Goal: Task Accomplishment & Management: Manage account settings

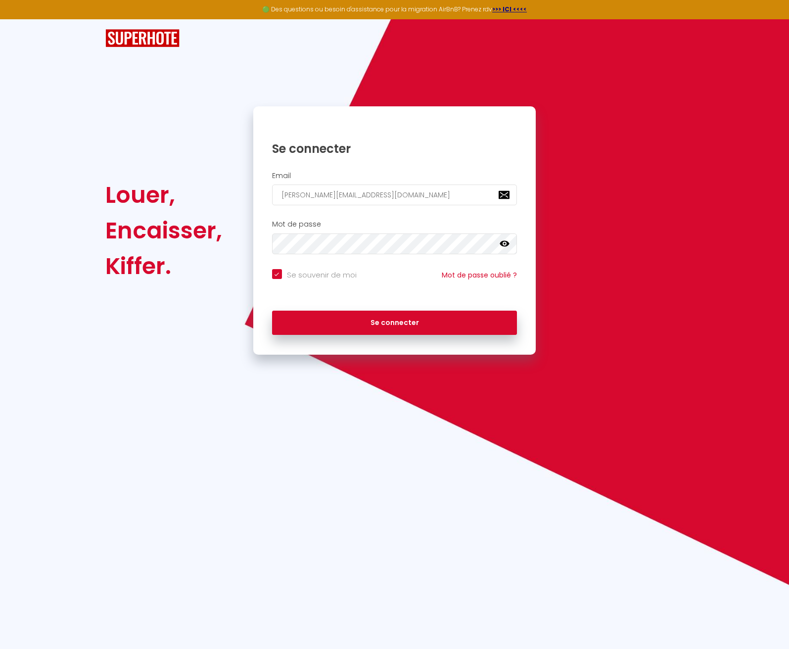
click at [507, 242] on icon at bounding box center [504, 244] width 10 height 6
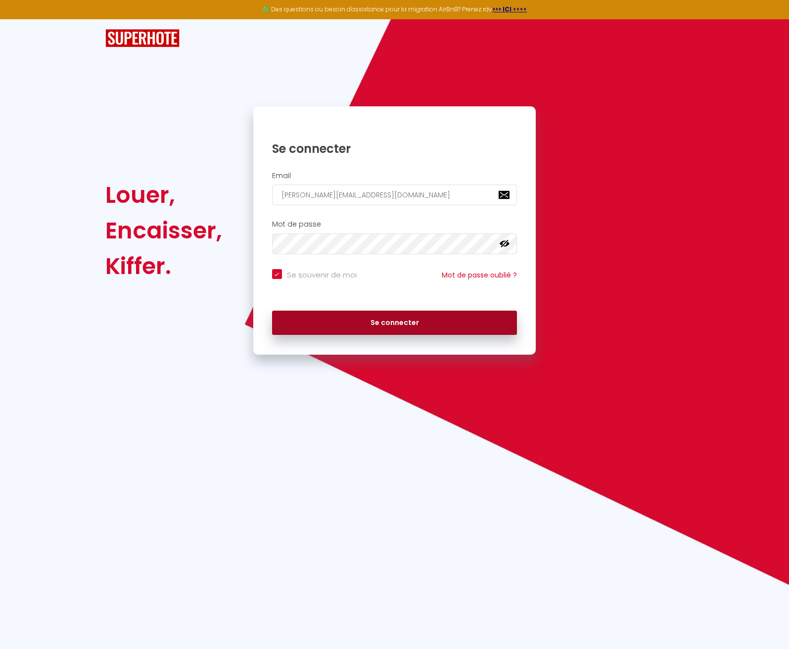
click at [414, 324] on button "Se connecter" at bounding box center [394, 323] width 245 height 25
checkbox input "true"
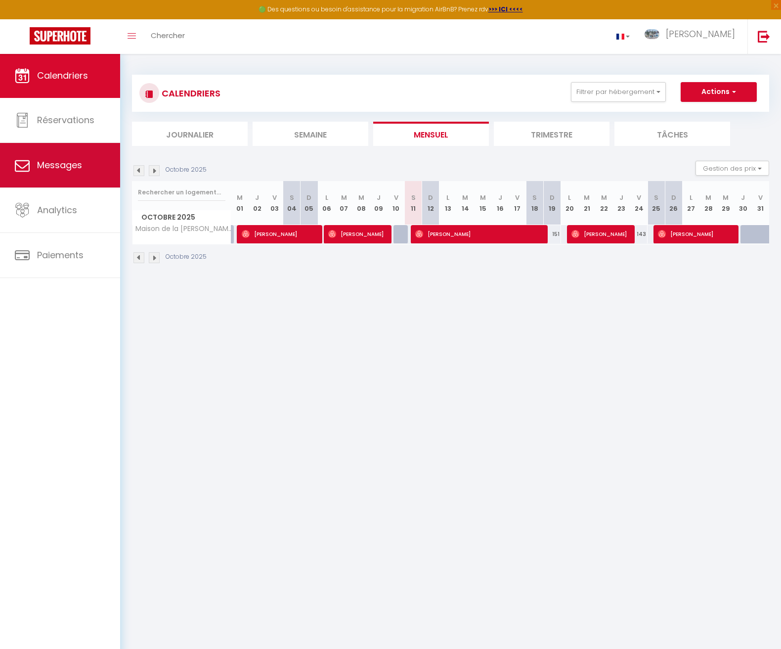
click at [66, 157] on link "Messages" at bounding box center [60, 165] width 120 height 45
select select "message"
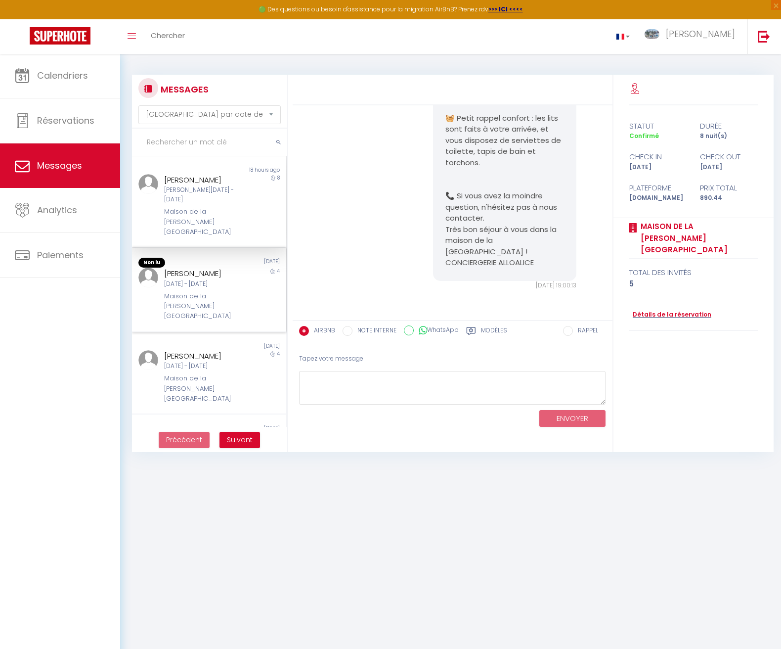
click at [213, 268] on div "[PERSON_NAME]" at bounding box center [202, 274] width 77 height 12
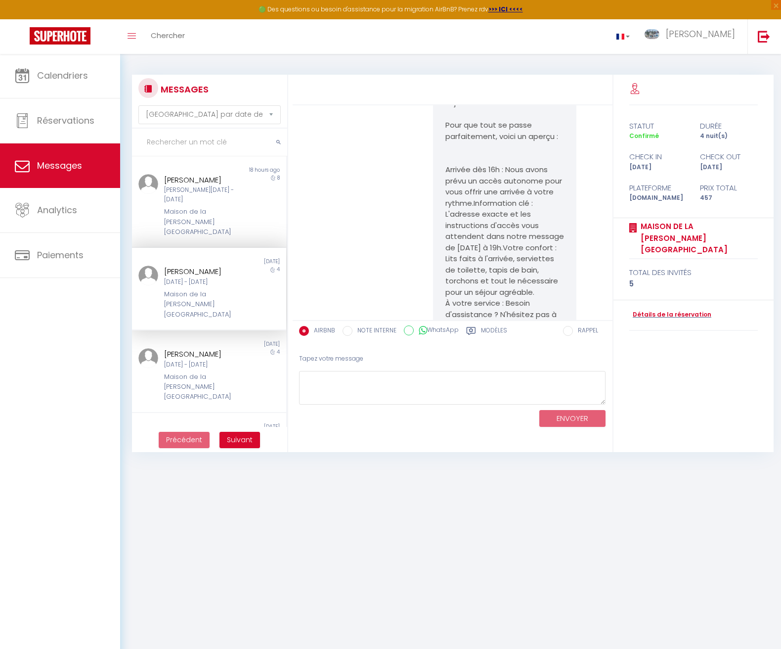
scroll to position [4336, 0]
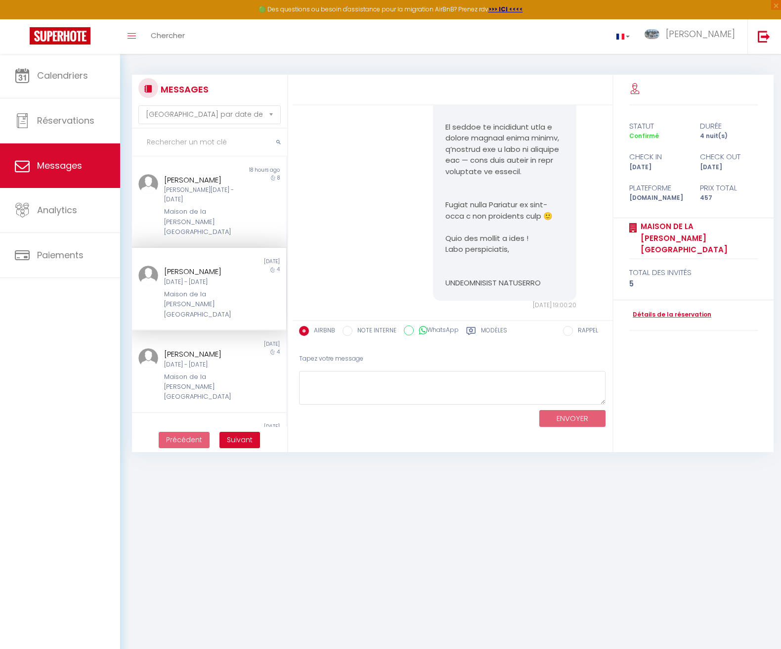
drag, startPoint x: 771, startPoint y: 448, endPoint x: 790, endPoint y: 616, distance: 169.6
click at [781, 616] on html "🟢 Des questions ou besoin d'assistance pour la migration AirBnB? Prenez rdv >>>…" at bounding box center [390, 324] width 781 height 649
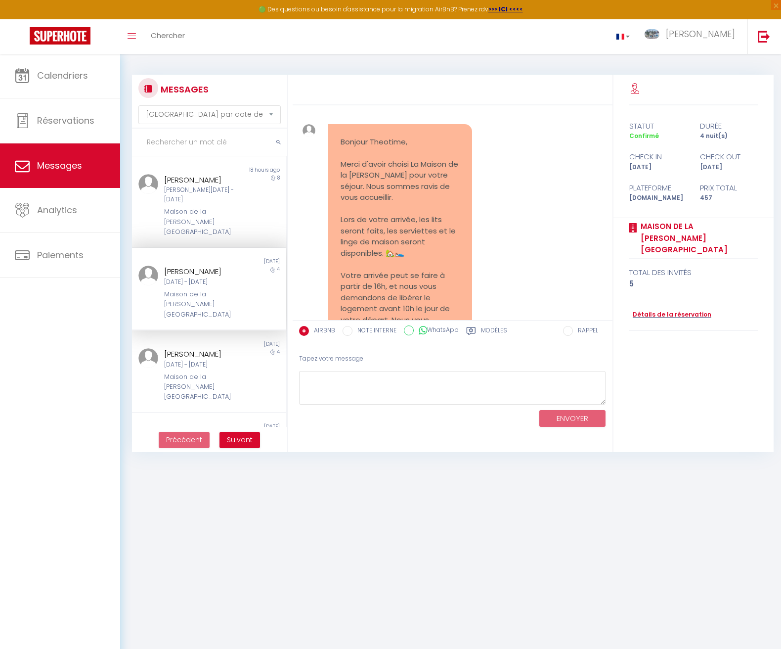
scroll to position [513, 0]
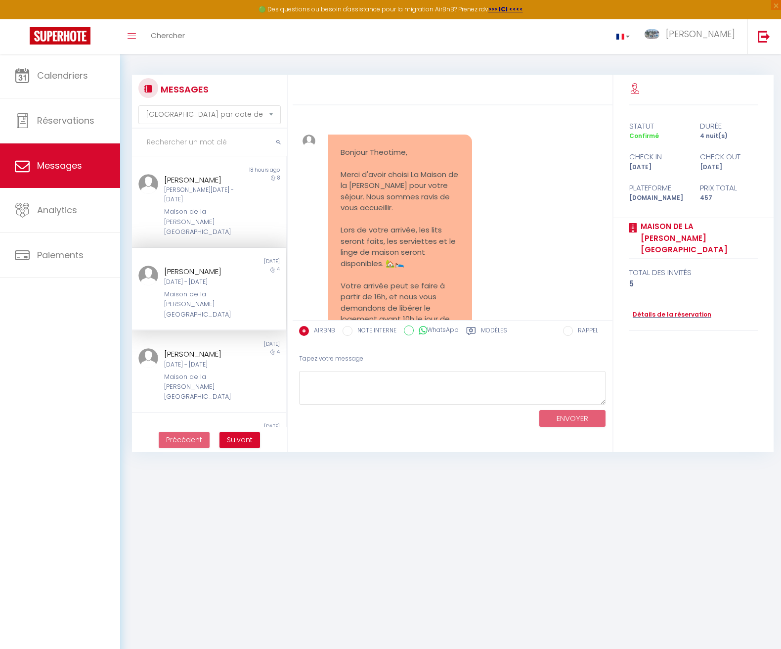
click at [336, 144] on div "Bonjour Theotime, Merci d'avoir choisi La Maison de la [PERSON_NAME] pour votre…" at bounding box center [399, 370] width 143 height 470
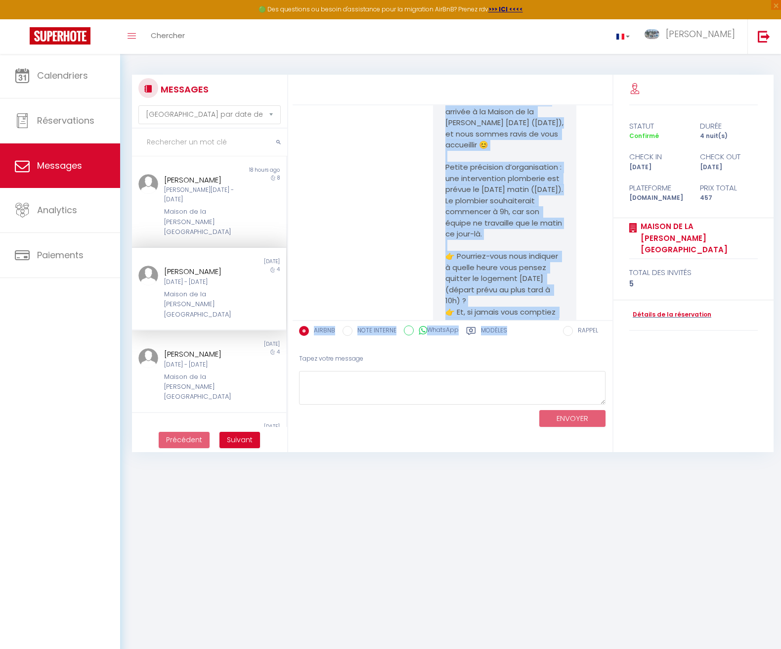
scroll to position [1643, 0]
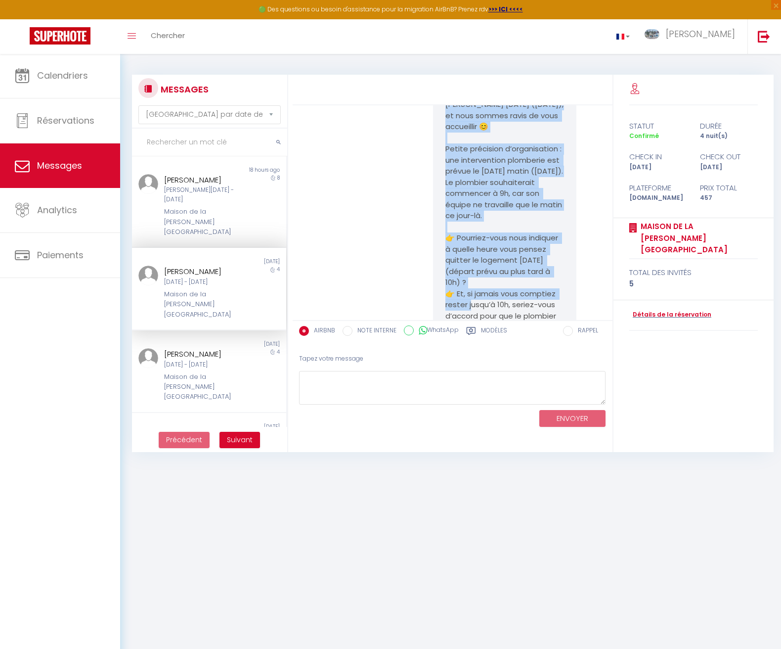
drag, startPoint x: 342, startPoint y: 145, endPoint x: 538, endPoint y: 263, distance: 228.9
click at [538, 263] on div "Booking confirmed · 5 guests, [DATE] – [DATE] [DATE] 20:25:22 Note Sms Booking …" at bounding box center [453, 212] width 320 height 215
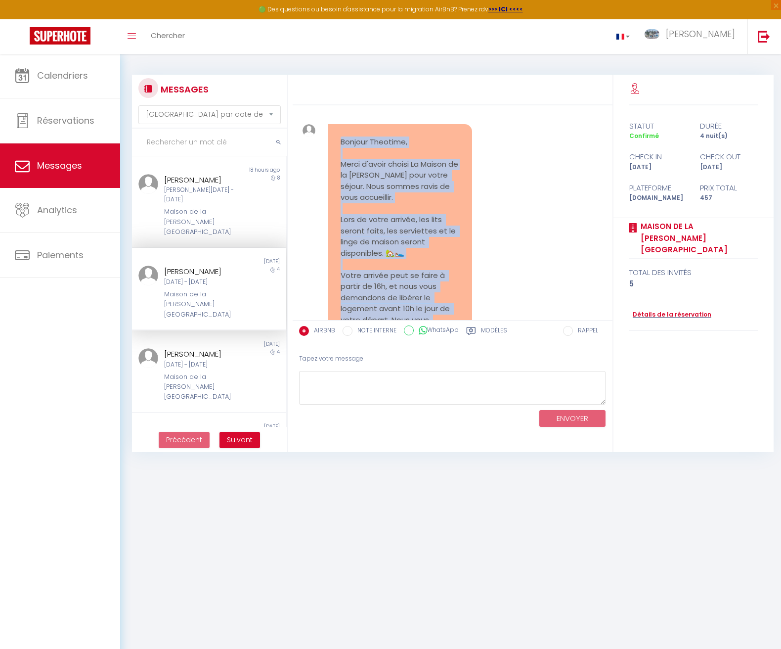
scroll to position [513, 0]
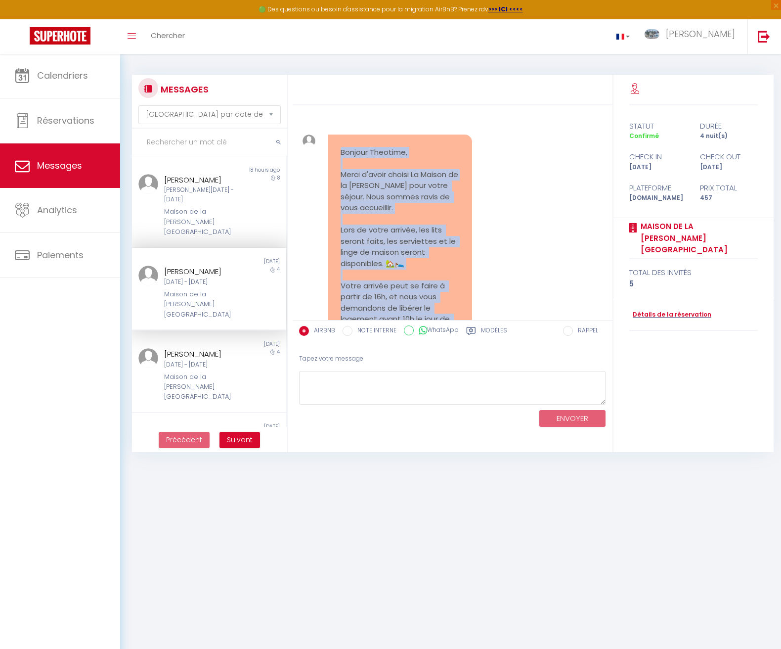
drag, startPoint x: 578, startPoint y: 142, endPoint x: 553, endPoint y: 143, distance: 24.8
click at [577, 142] on div "Bonjour Theotime, Merci d'avoir choisi La Maison de la [PERSON_NAME] pour votre…" at bounding box center [452, 374] width 313 height 519
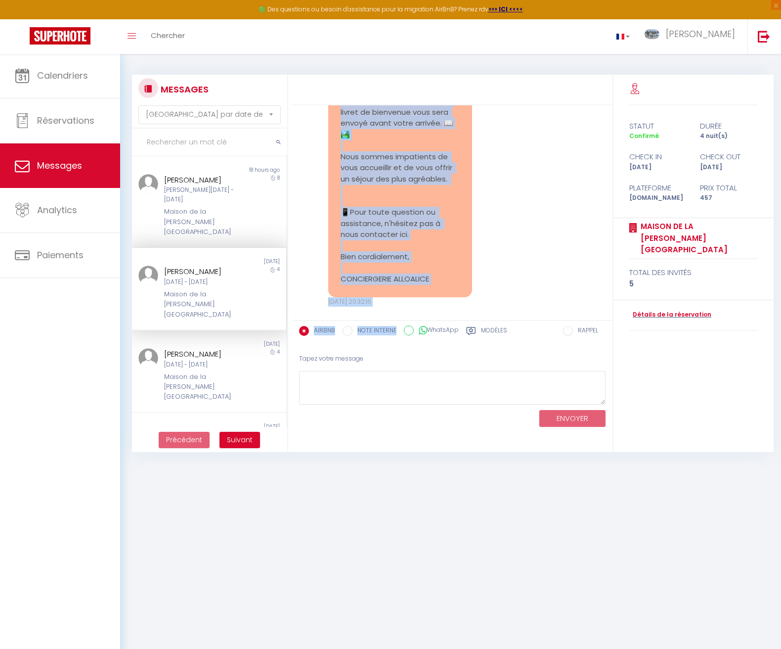
scroll to position [827, 0]
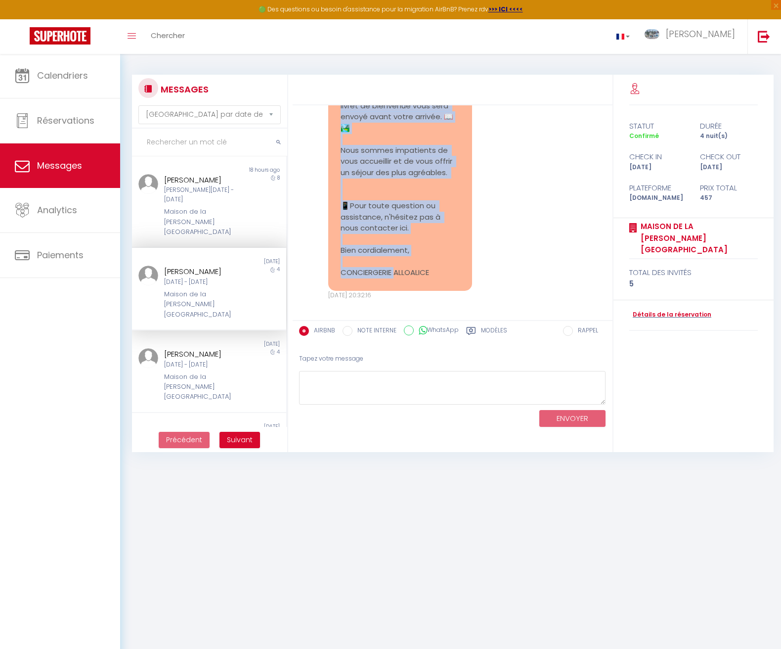
drag, startPoint x: 337, startPoint y: 143, endPoint x: 446, endPoint y: 261, distance: 160.3
click at [446, 261] on div "Bonjour Theotime, Merci d'avoir choisi La Maison de la [PERSON_NAME] pour votre…" at bounding box center [399, 56] width 143 height 470
copy pre "Bonjour Theotime, Merci d'avoir choisi La Maison de la [PERSON_NAME] pour votre…"
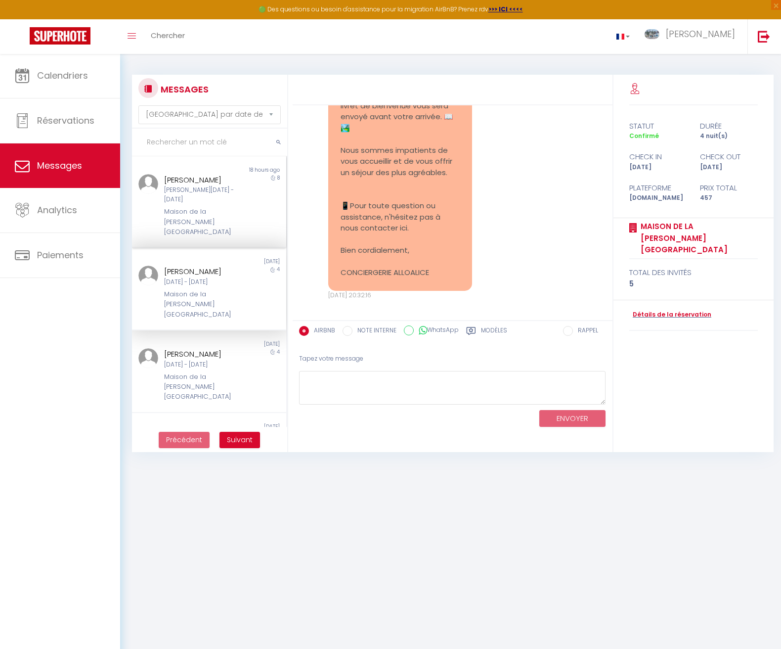
click at [227, 207] on div "Maison de la [PERSON_NAME][GEOGRAPHIC_DATA]" at bounding box center [202, 222] width 77 height 30
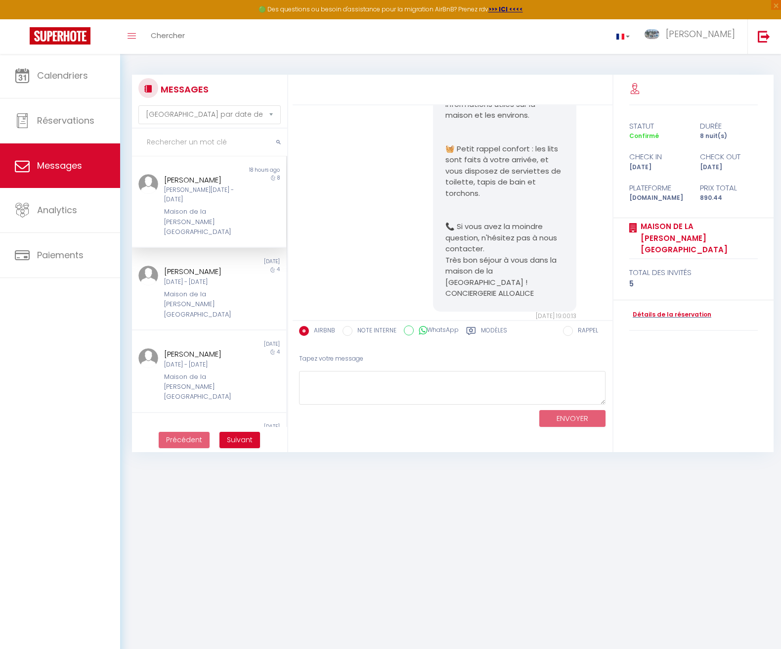
scroll to position [2405, 0]
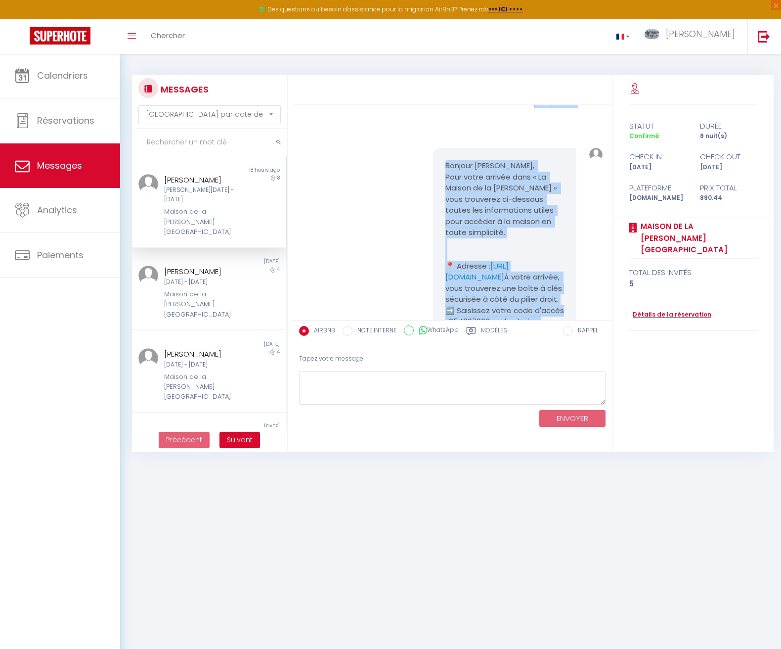
scroll to position [1712, 0]
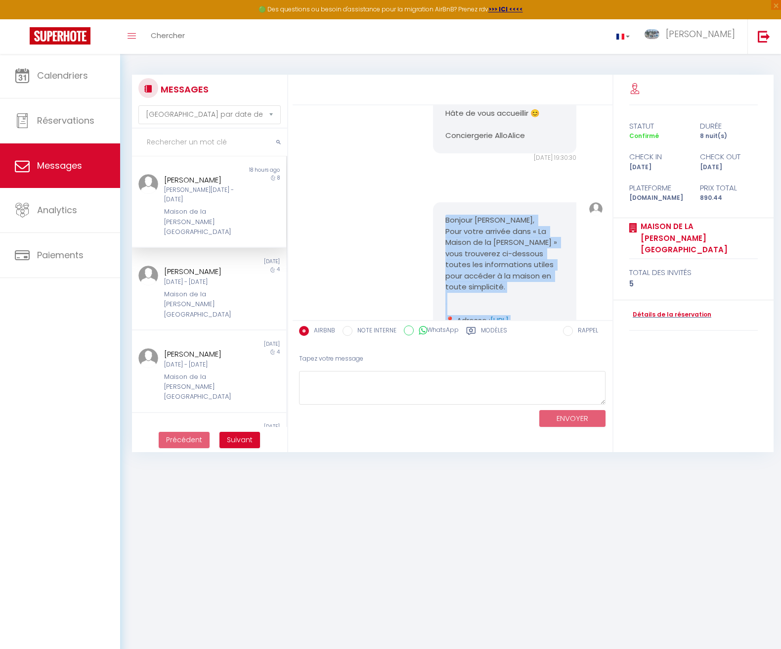
drag, startPoint x: 543, startPoint y: 311, endPoint x: 434, endPoint y: 191, distance: 161.4
click at [434, 202] on div "Bonjour [PERSON_NAME], Pour votre arrivée dans « La Maison de la [PERSON_NAME] …" at bounding box center [504, 609] width 143 height 815
copy pre "Loremip Dolor, Sita conse adipisc elit « Se Doeius te in Utla » etdo magnaaliq …"
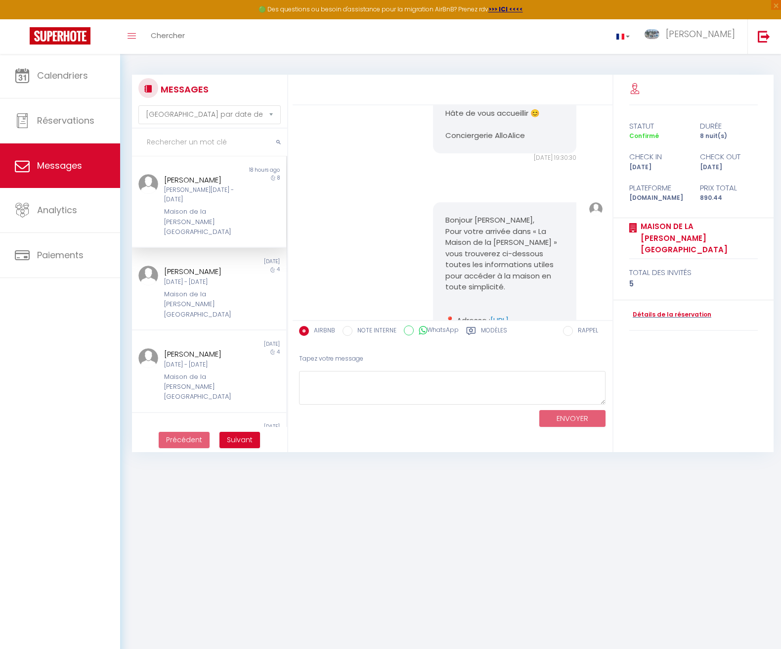
click at [771, 447] on div "statut durée Confirmé 8 nuit(s) check in check out [PERSON_NAME][DATE] [DATE] P…" at bounding box center [694, 264] width 160 height 378
drag, startPoint x: 771, startPoint y: 450, endPoint x: 776, endPoint y: 605, distance: 155.9
click at [771, 596] on body "🟢 Des questions ou besoin d'assistance pour la migration AirBnB? Prenez rdv >>>…" at bounding box center [390, 377] width 781 height 649
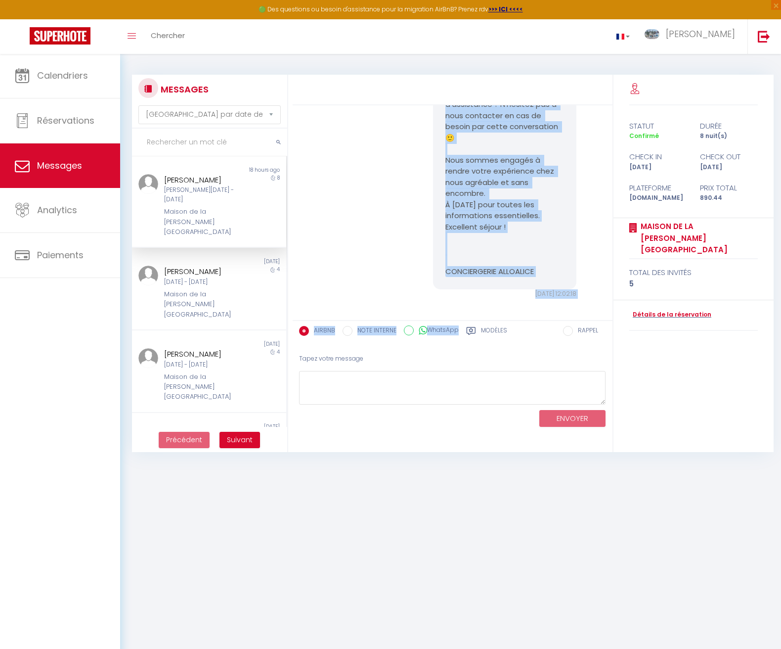
scroll to position [649, 0]
drag, startPoint x: 453, startPoint y: 138, endPoint x: 544, endPoint y: 266, distance: 157.0
click at [544, 266] on pre "Bonjour [PERSON_NAME], C'est avec joie que nous vous attendons pour votre proch…" at bounding box center [505, 52] width 119 height 445
copy pre "Bonjour [PERSON_NAME], C'est avec joie que nous vous attendons pour votre proch…"
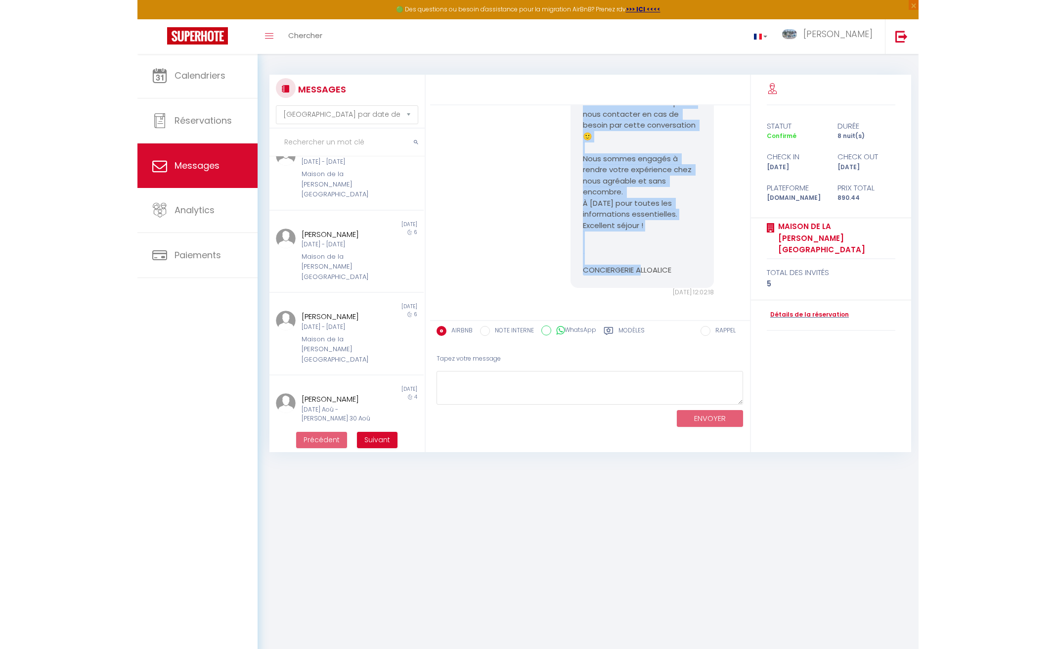
scroll to position [462, 0]
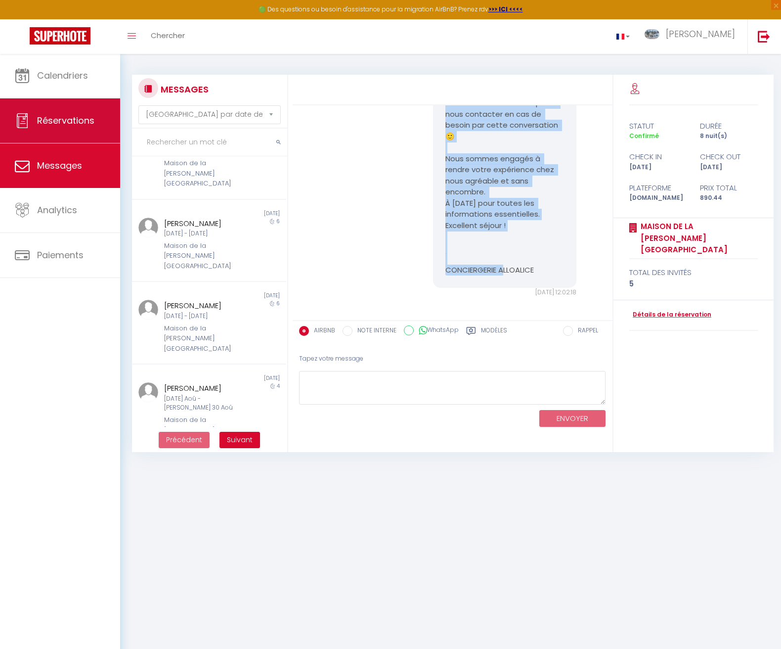
click at [77, 120] on span "Réservations" at bounding box center [65, 120] width 57 height 12
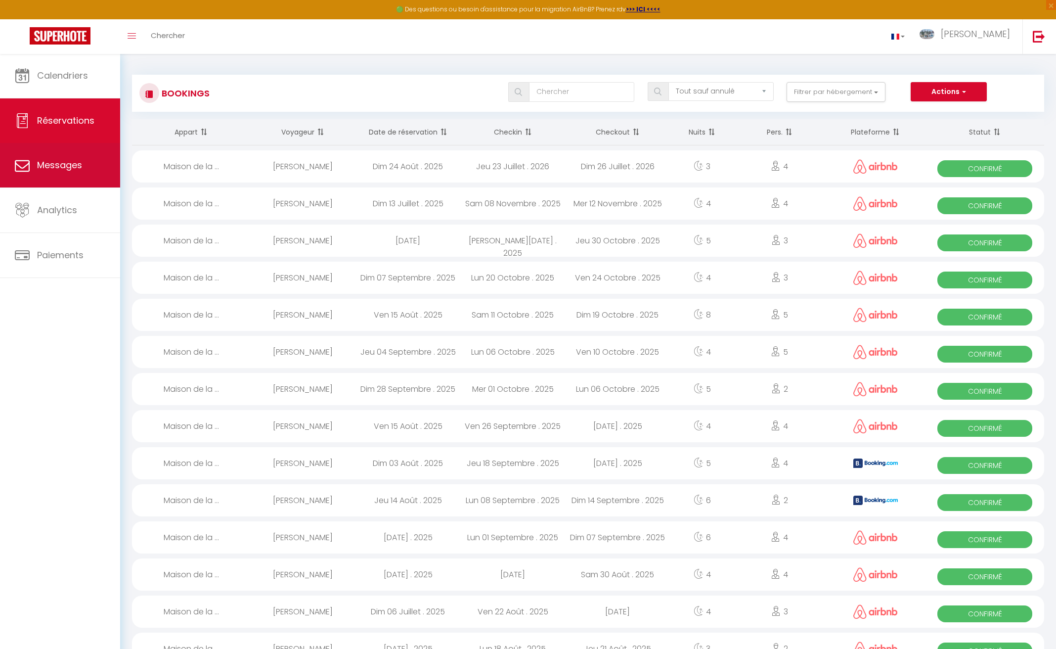
click at [82, 171] on link "Messages" at bounding box center [60, 165] width 120 height 45
select select "message"
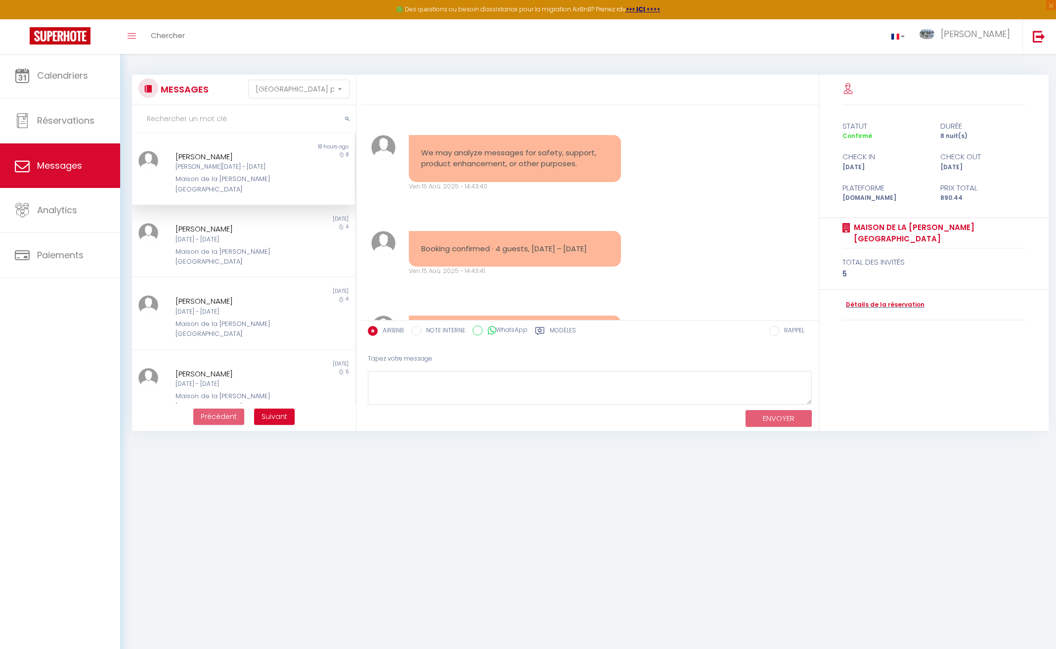
scroll to position [1889, 0]
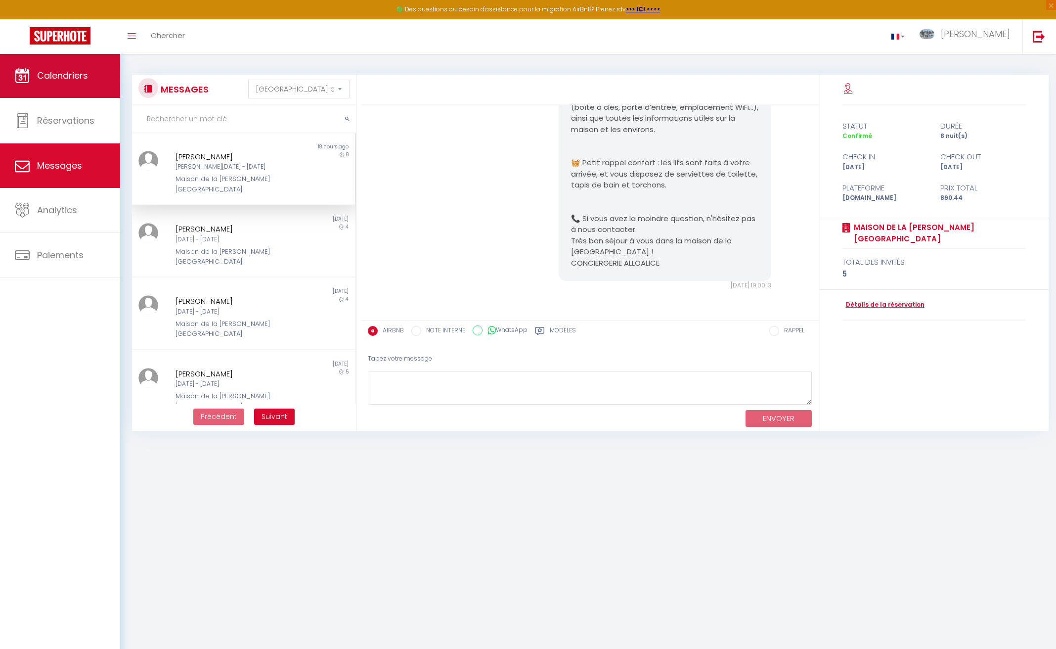
click at [72, 86] on link "Calendriers" at bounding box center [60, 75] width 120 height 45
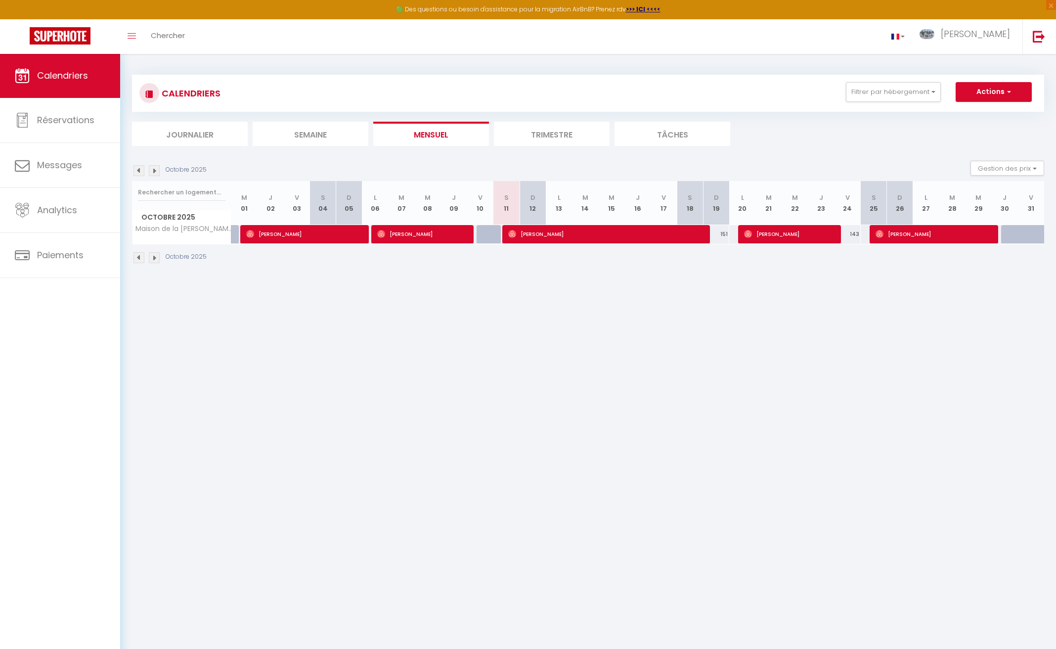
click at [140, 170] on img at bounding box center [139, 170] width 11 height 11
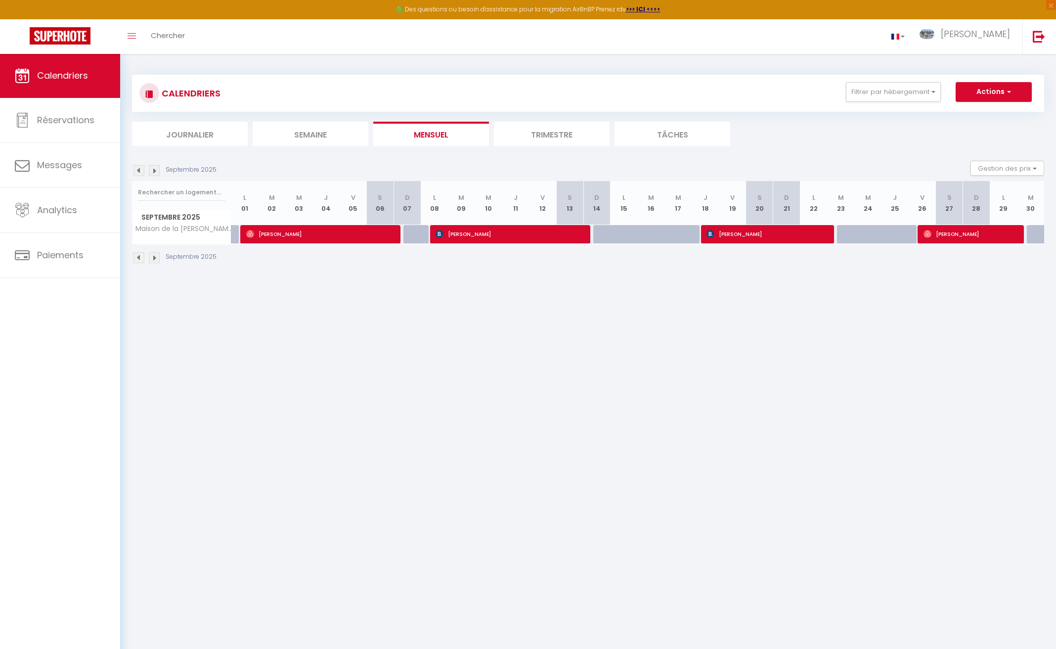
click at [138, 170] on img at bounding box center [139, 170] width 11 height 11
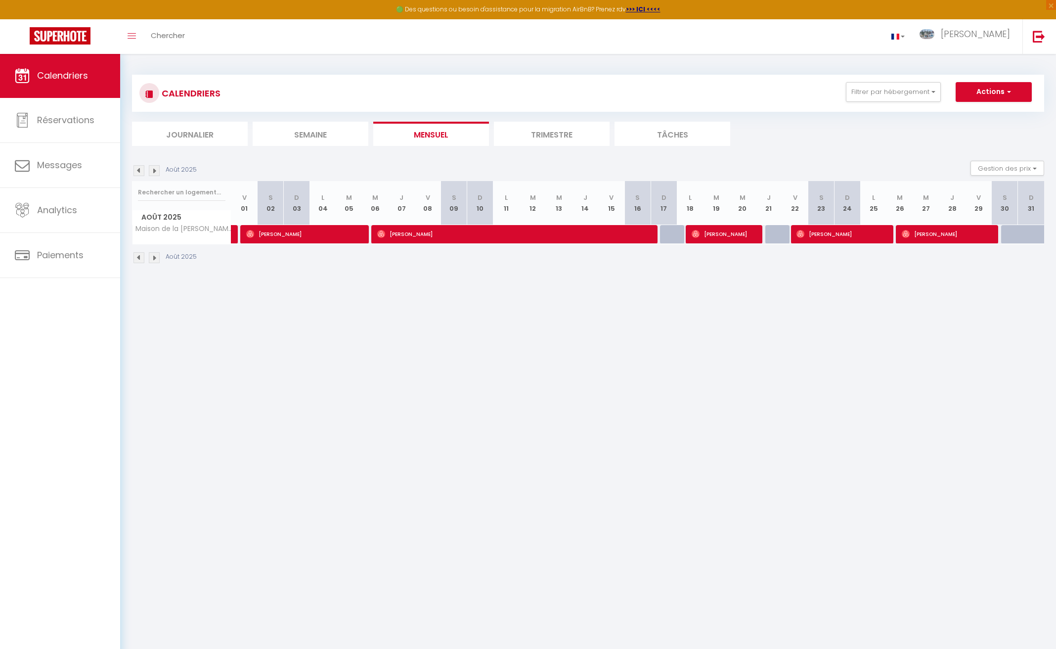
click at [140, 170] on img at bounding box center [139, 170] width 11 height 11
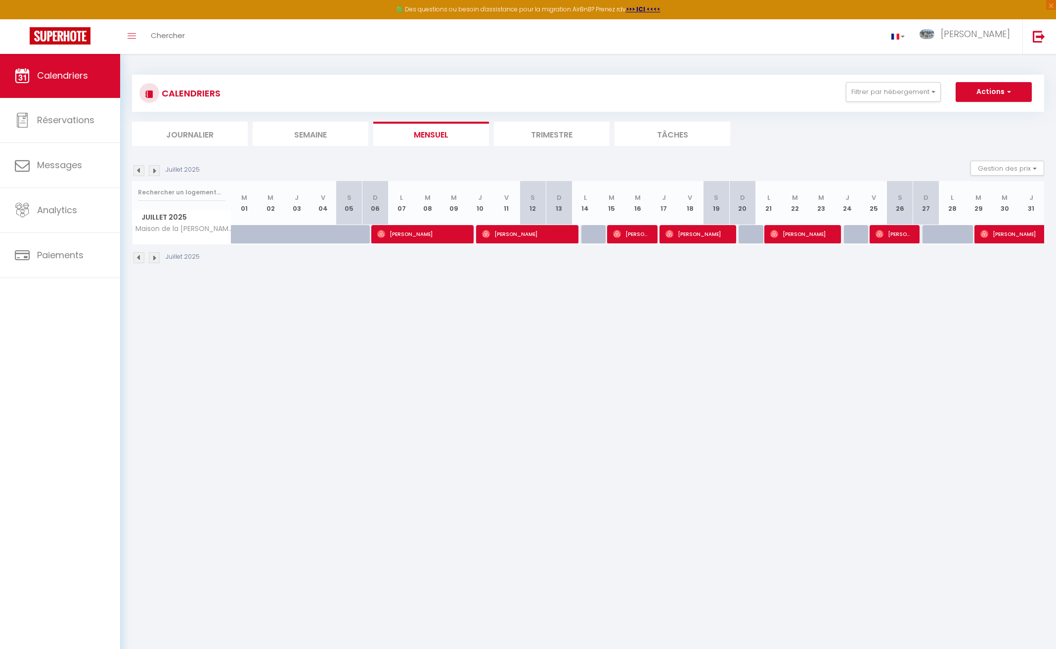
click at [139, 170] on img at bounding box center [139, 170] width 11 height 11
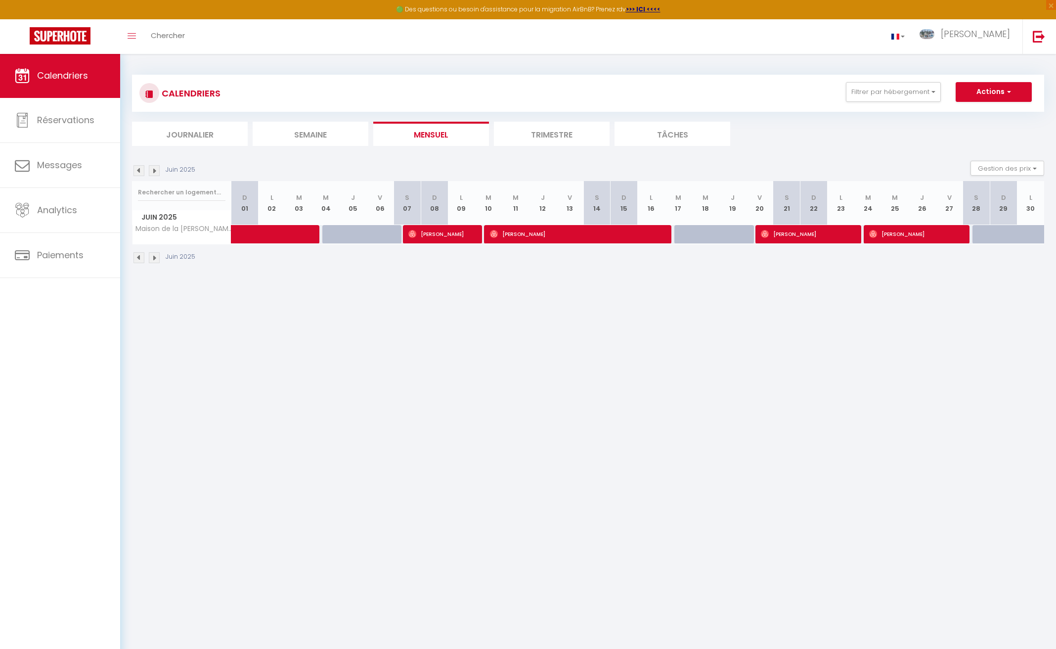
click at [138, 170] on img at bounding box center [139, 170] width 11 height 11
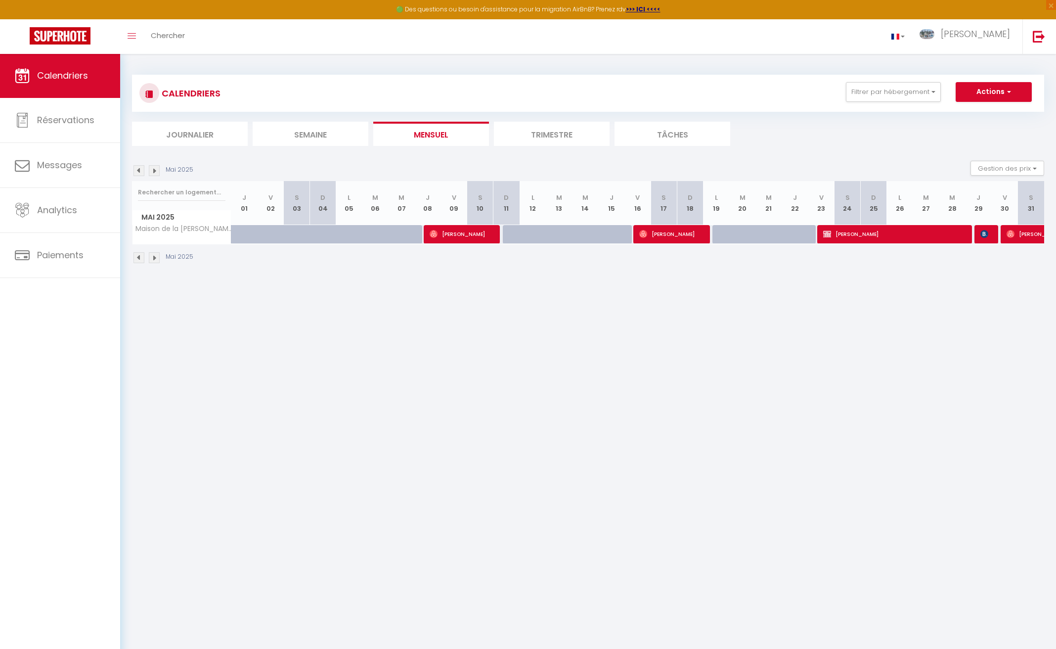
click at [138, 170] on img at bounding box center [139, 170] width 11 height 11
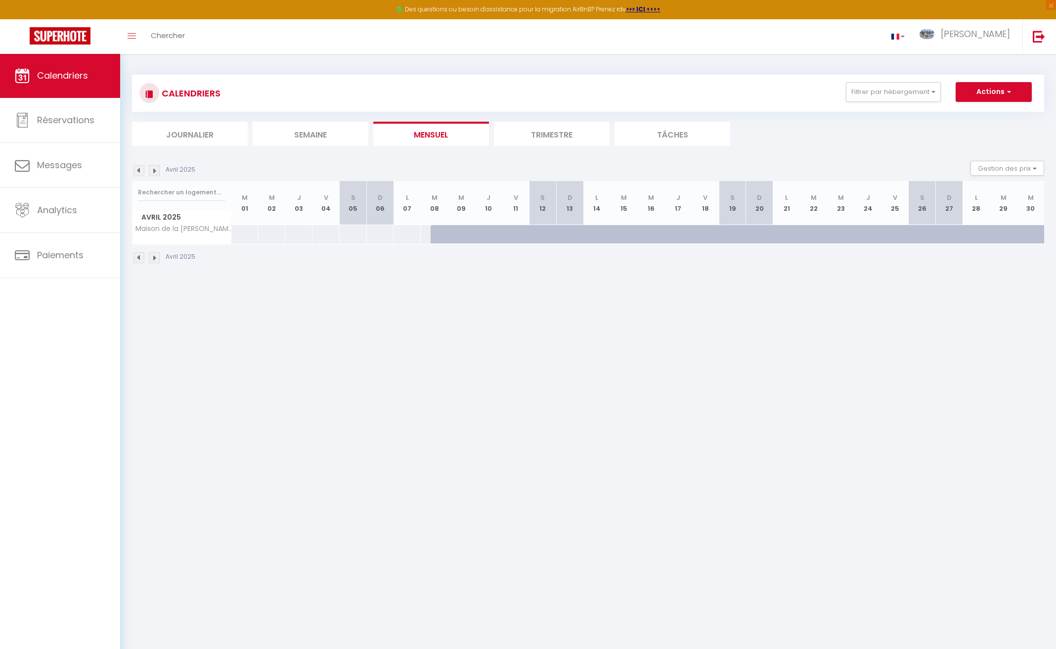
click at [155, 170] on img at bounding box center [154, 170] width 11 height 11
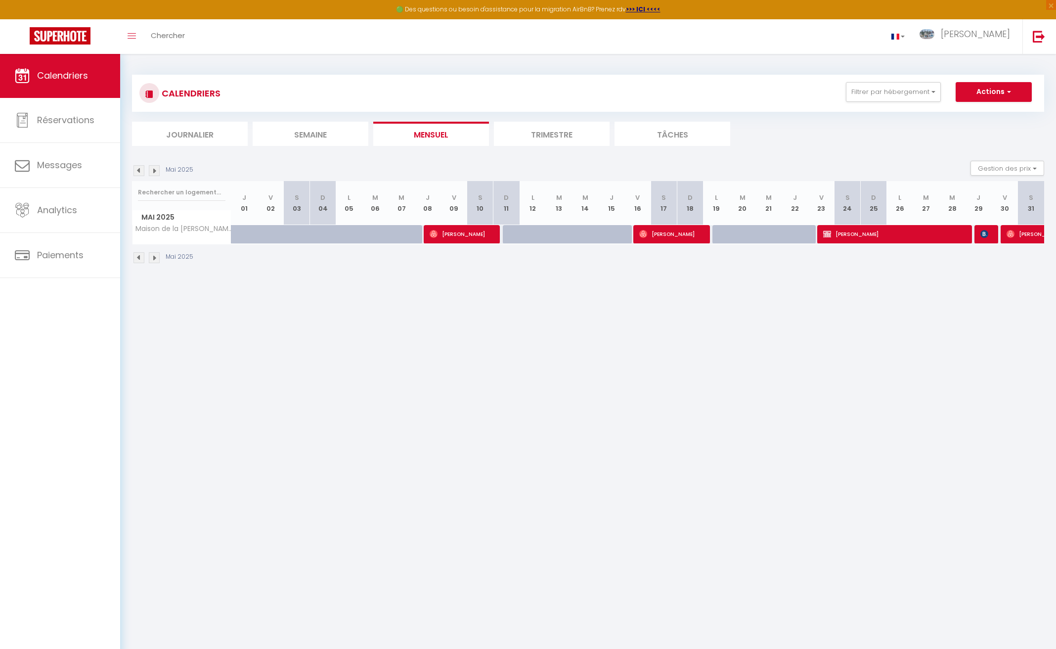
click at [155, 170] on img at bounding box center [154, 170] width 11 height 11
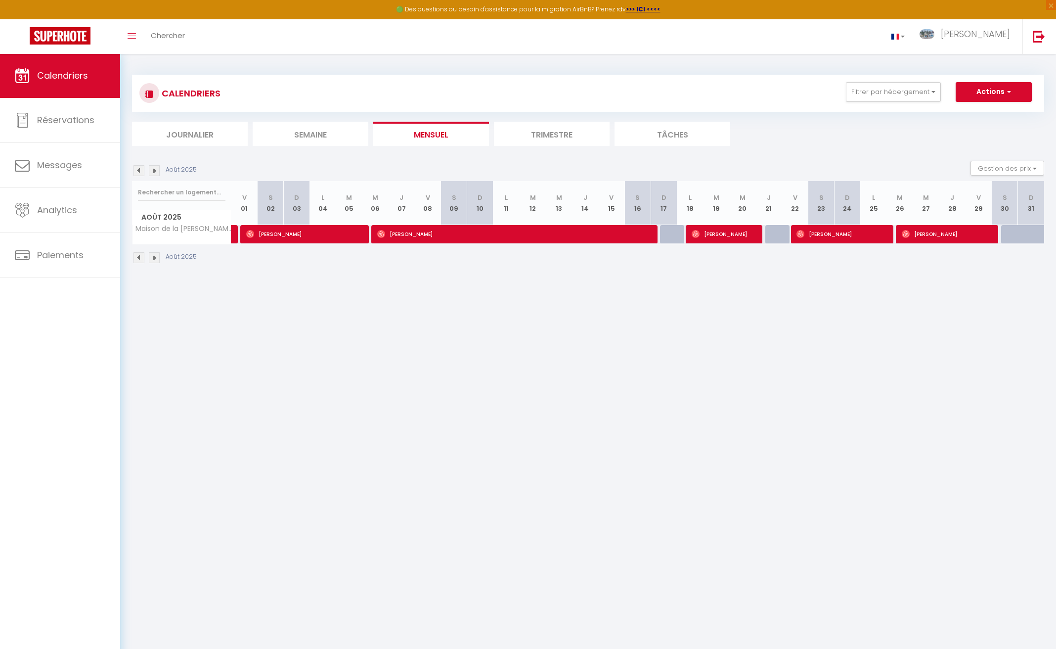
click at [155, 170] on img at bounding box center [154, 170] width 11 height 11
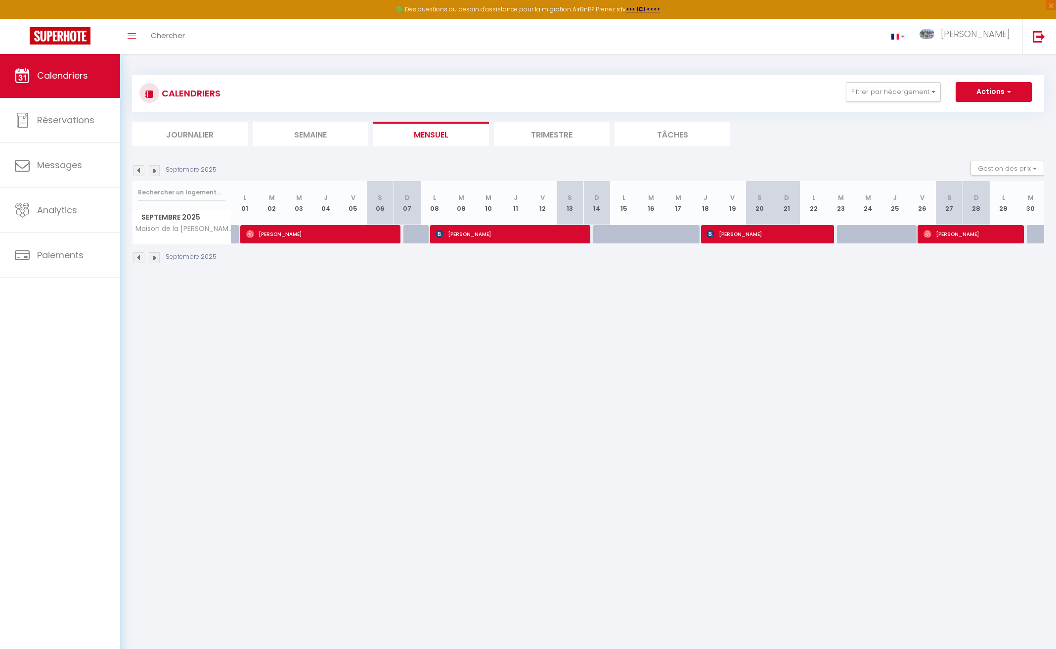
click at [155, 170] on img at bounding box center [154, 170] width 11 height 11
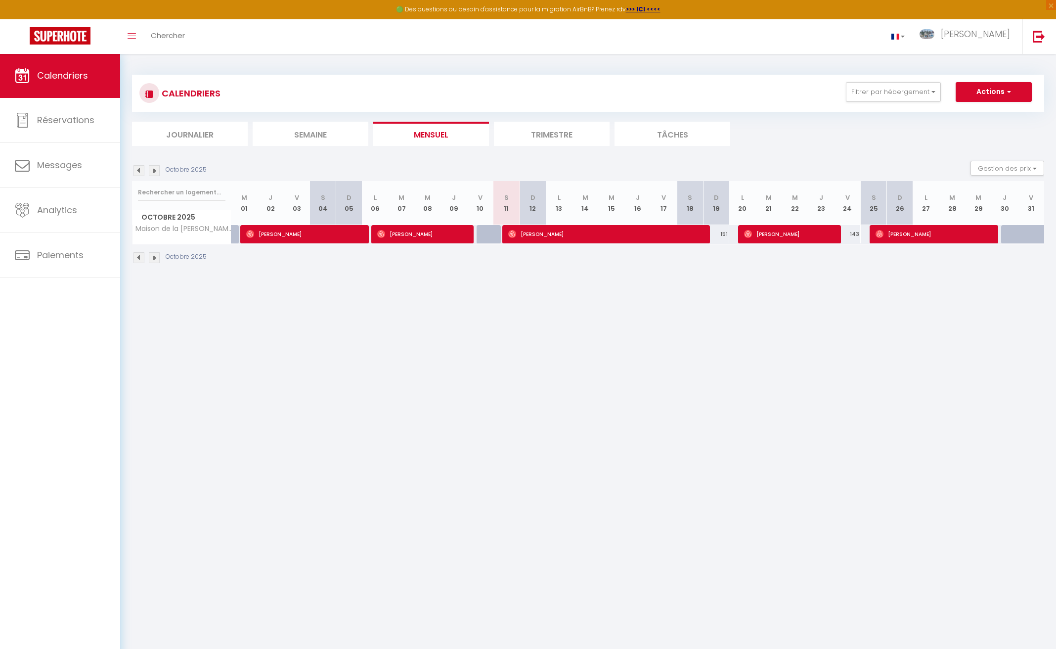
click at [155, 170] on img at bounding box center [154, 170] width 11 height 11
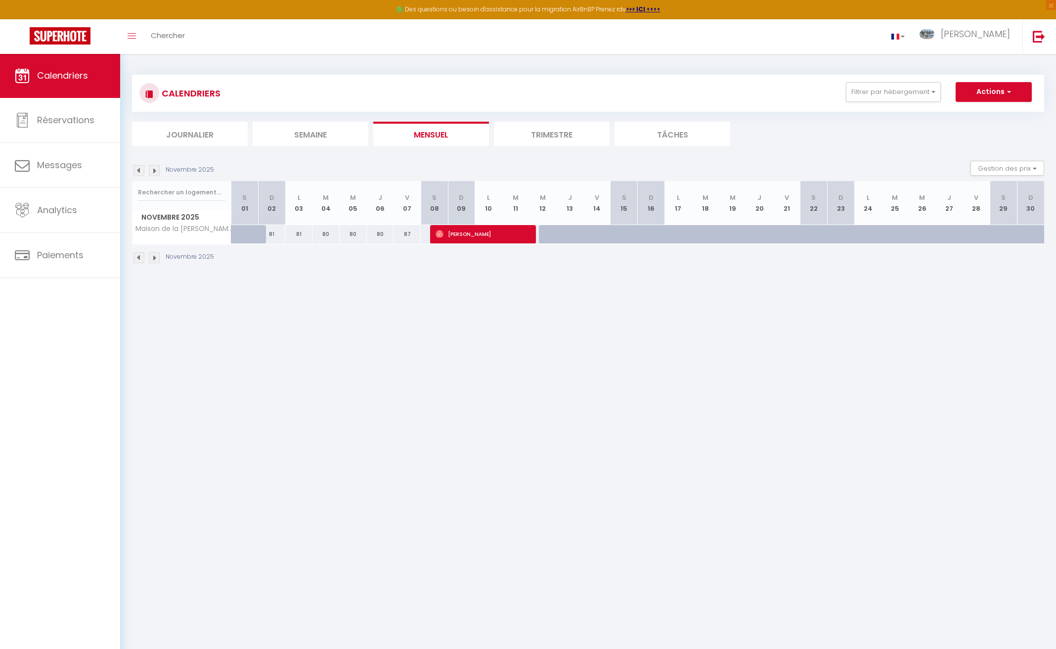
click at [485, 237] on span "[PERSON_NAME]" at bounding box center [481, 234] width 91 height 19
select select "OK"
select select "0"
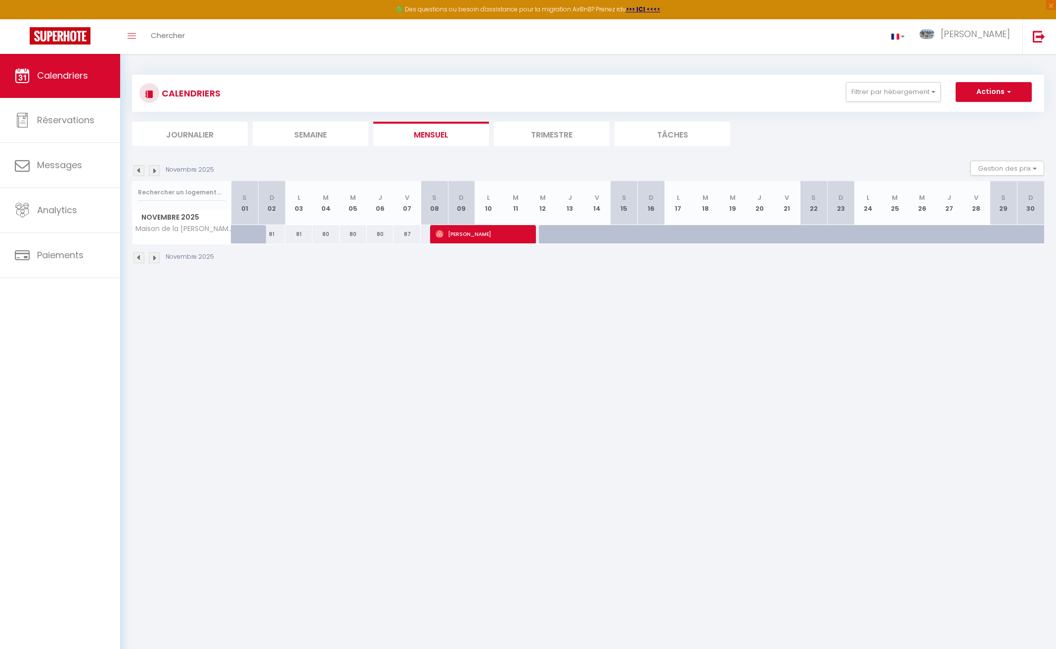
select select "1"
select select
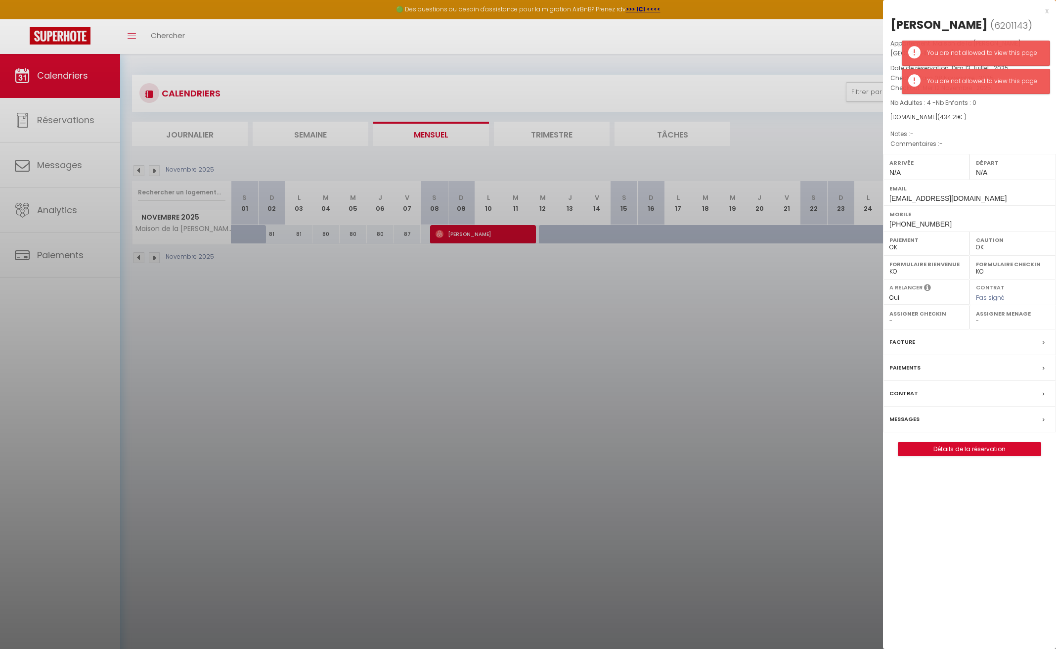
click at [485, 237] on div at bounding box center [528, 324] width 1056 height 649
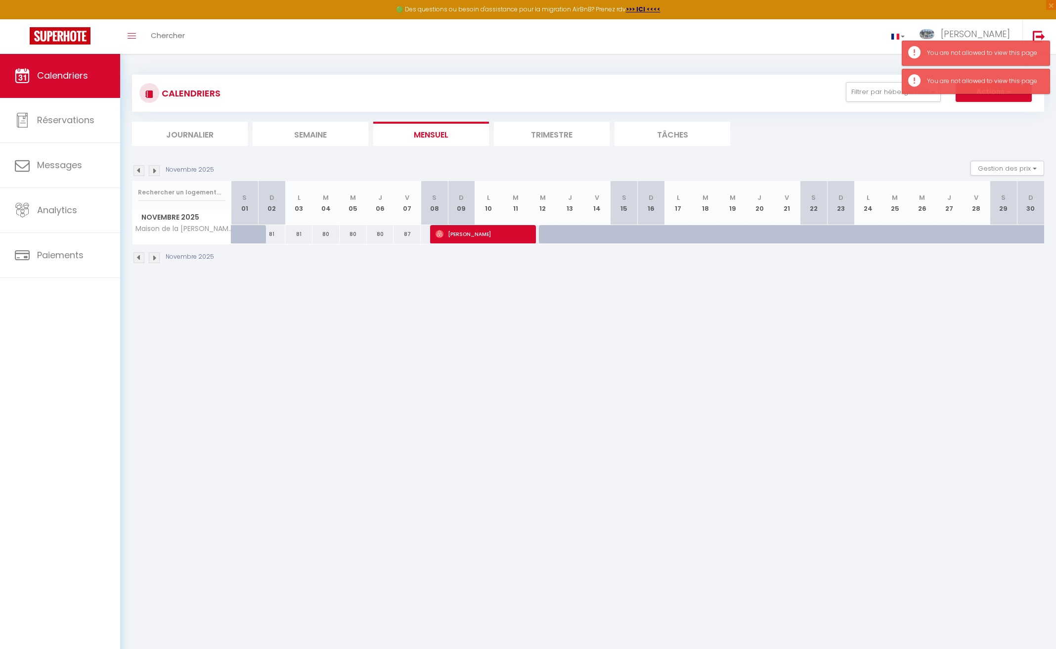
click at [480, 234] on span "[PERSON_NAME]" at bounding box center [481, 234] width 91 height 19
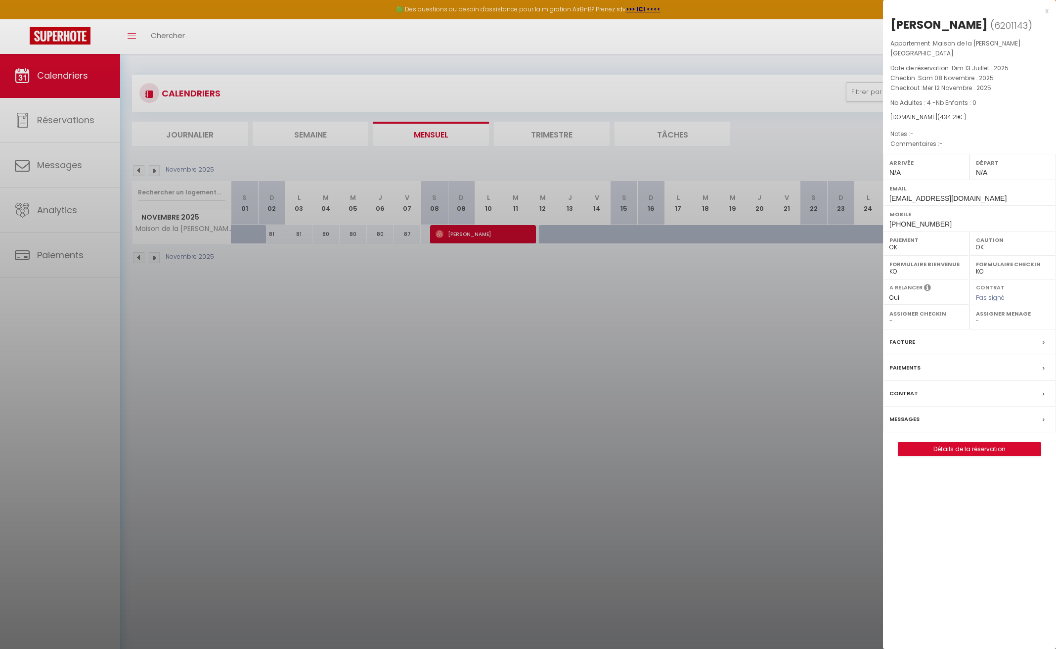
click at [788, 12] on div "x" at bounding box center [966, 11] width 166 height 12
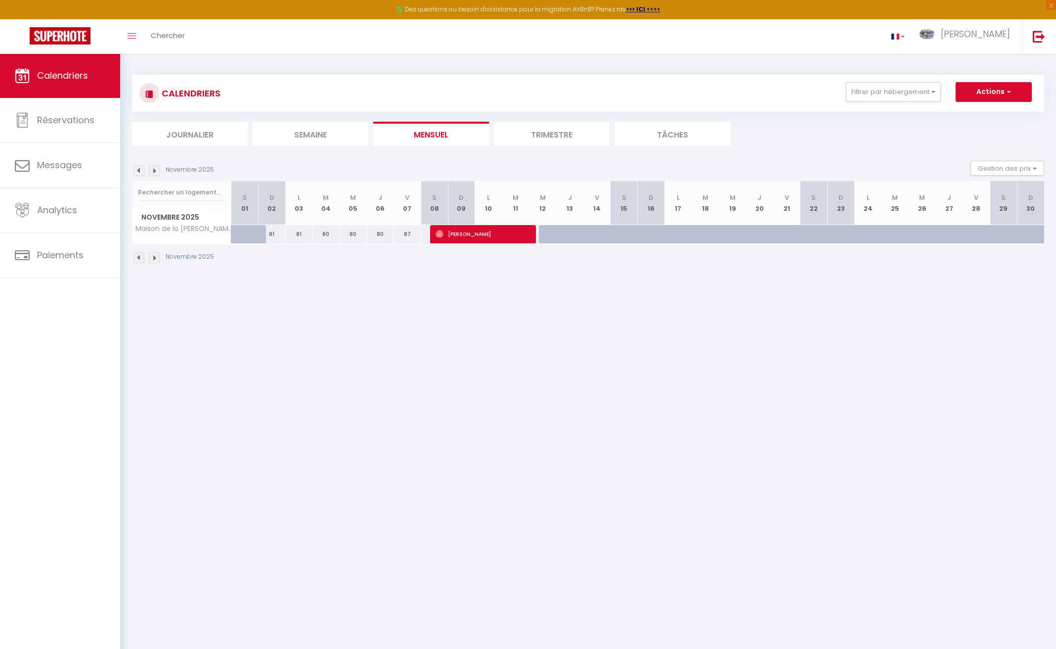
click at [491, 236] on span "[PERSON_NAME]" at bounding box center [481, 234] width 91 height 19
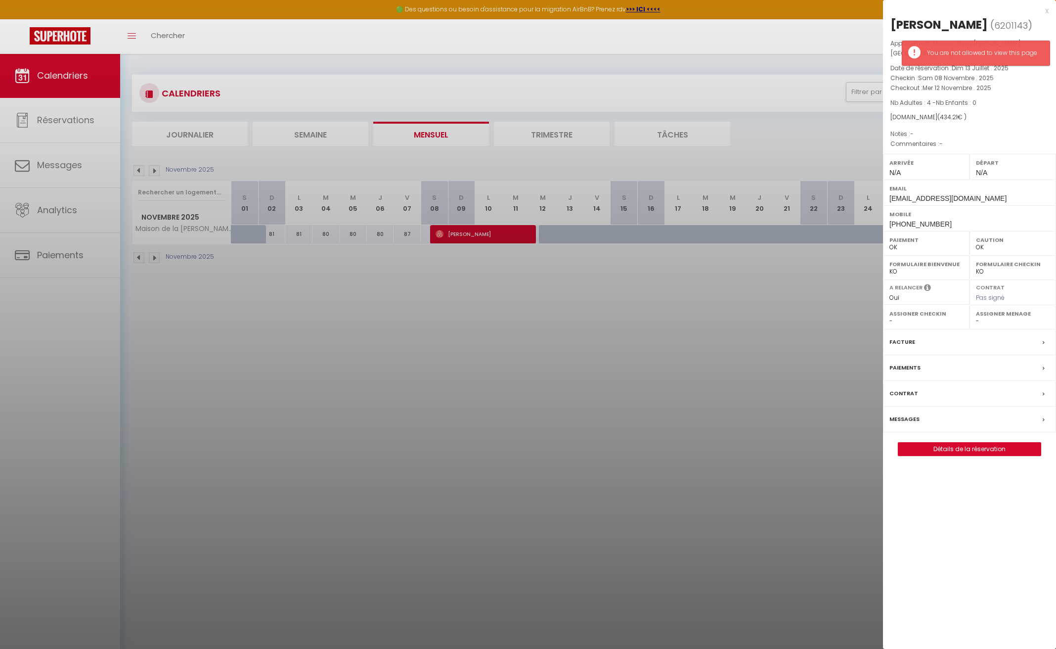
click at [788, 443] on link "Détails de la réservation" at bounding box center [970, 449] width 142 height 13
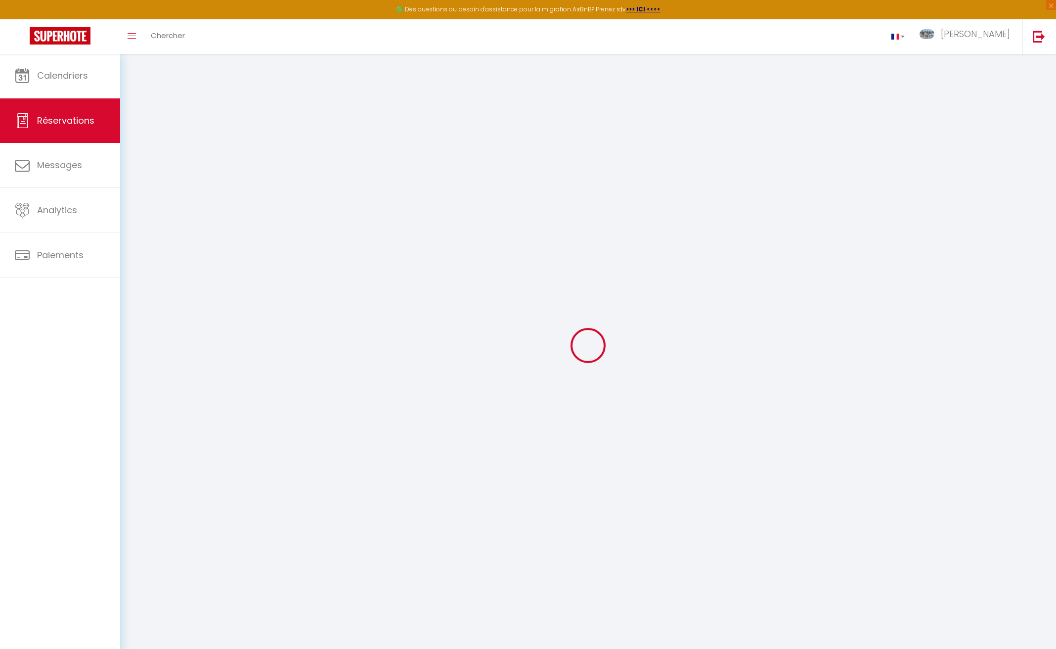
select select
checkbox input "false"
select select
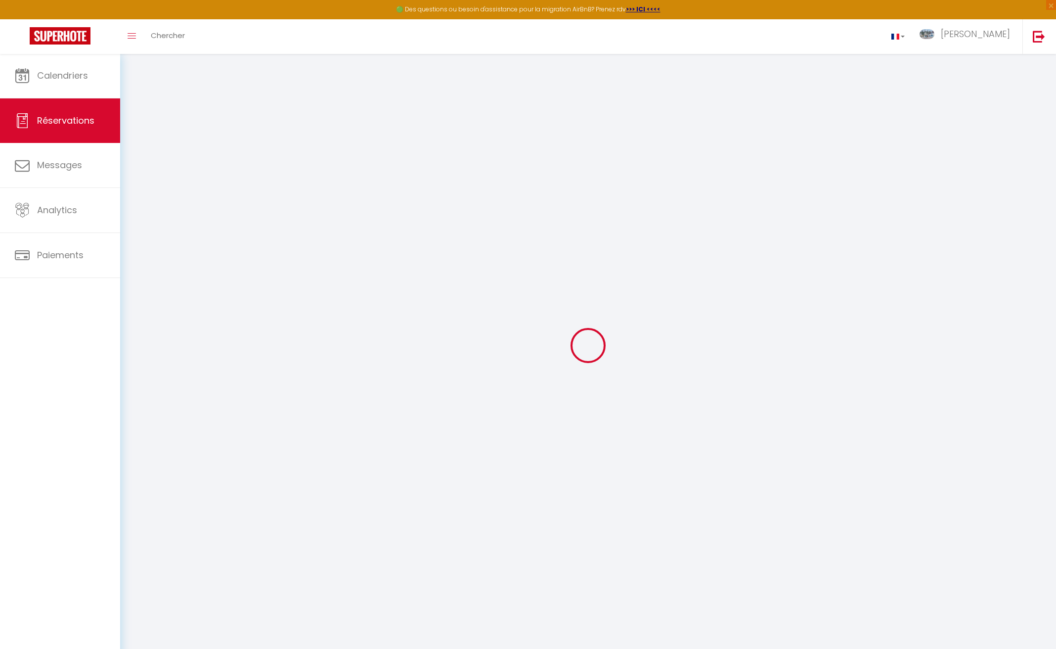
select select
checkbox input "false"
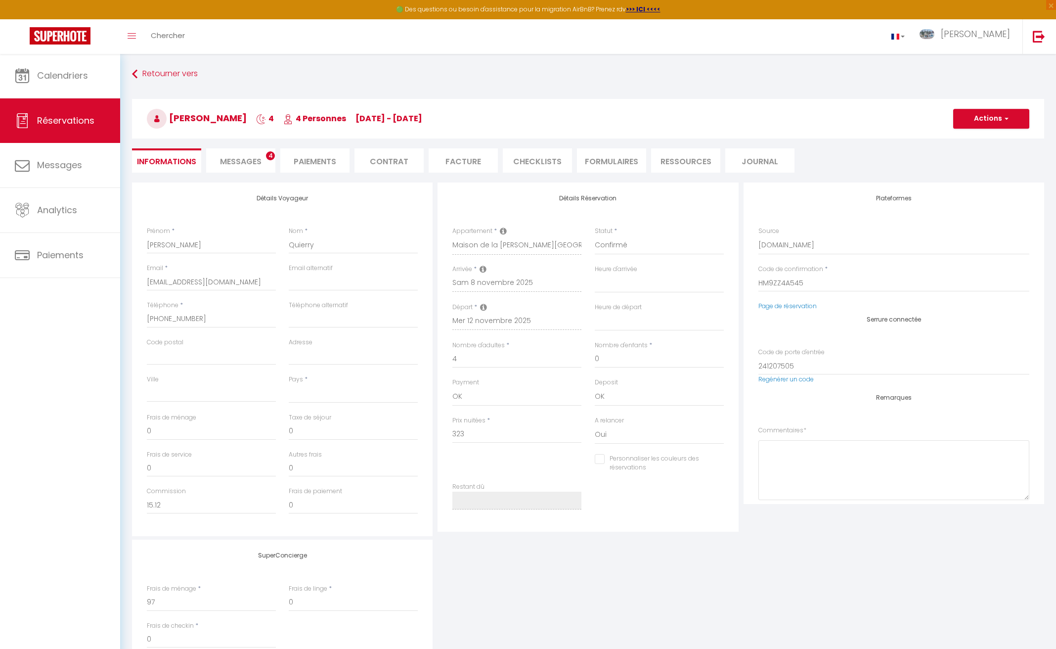
select select
checkbox input "false"
select select
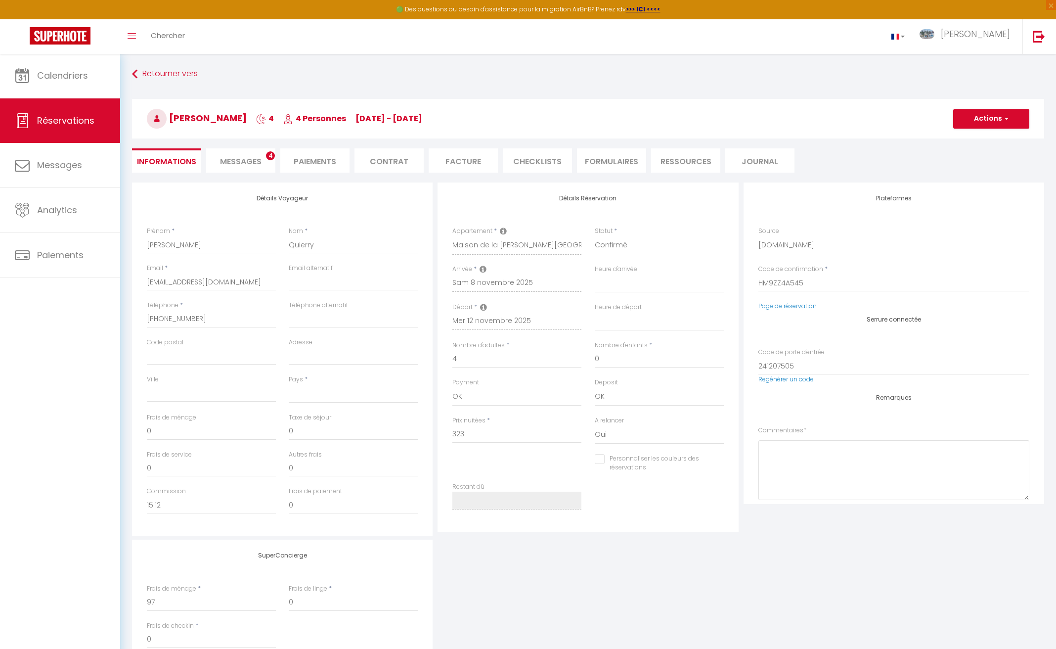
type input "97"
type input "14.21"
select select
checkbox input "false"
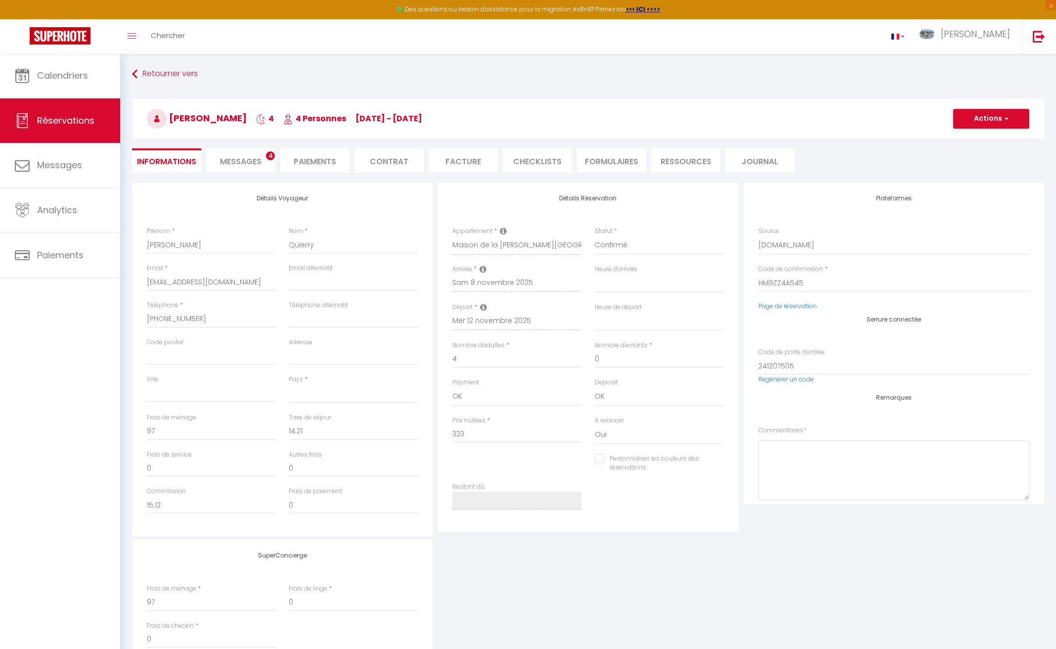
select select
checkbox input "false"
select select
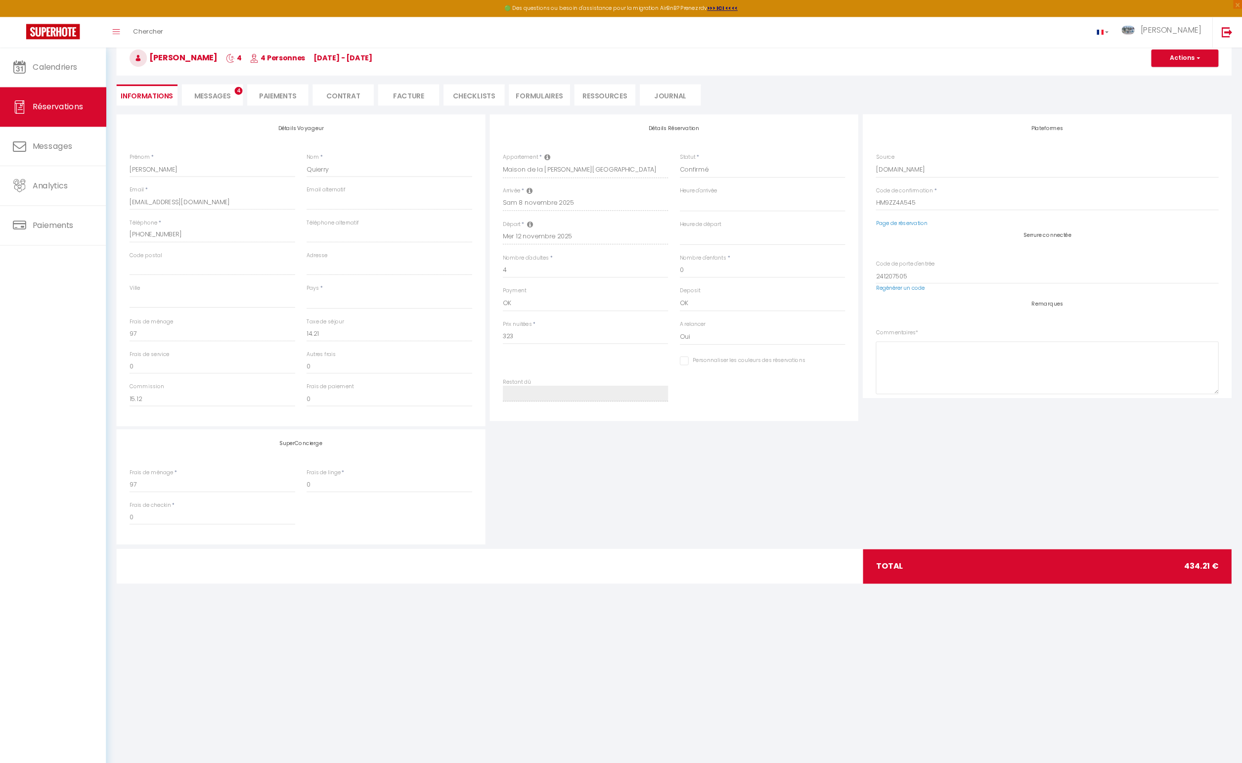
scroll to position [53, 0]
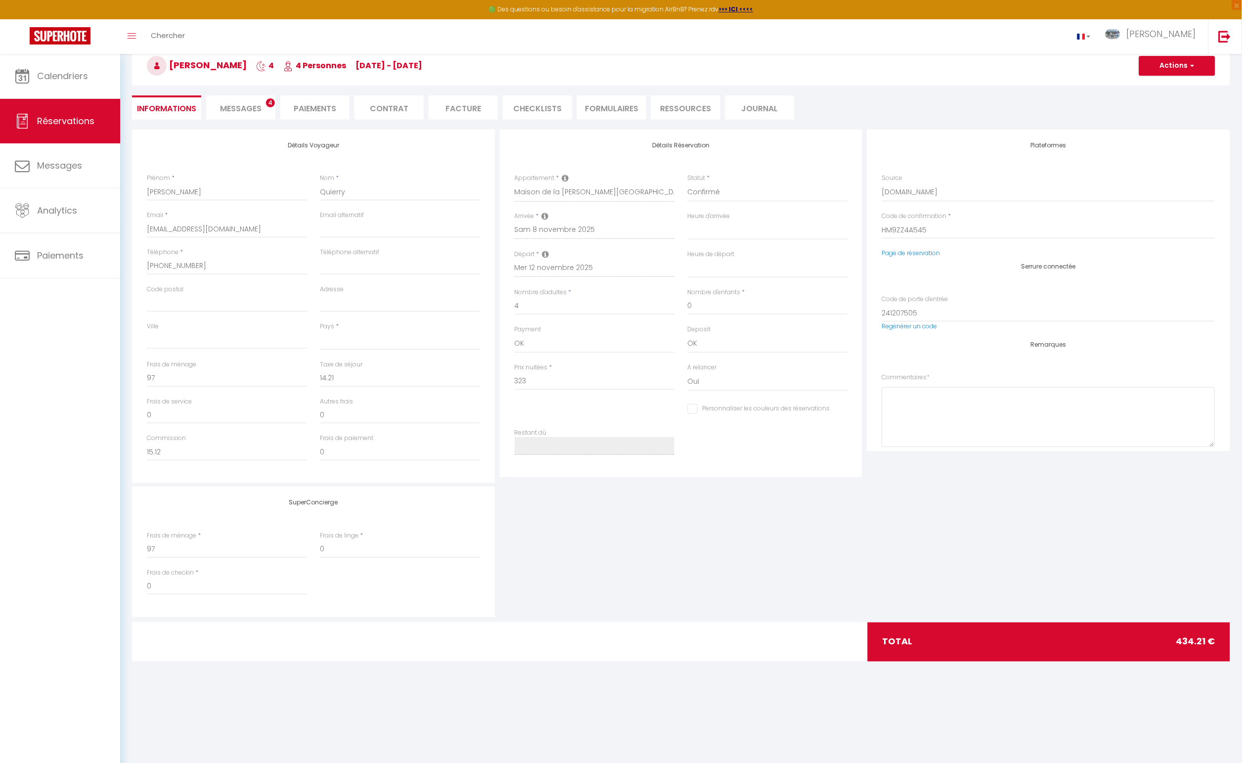
click at [242, 108] on span "Messages" at bounding box center [241, 108] width 42 height 11
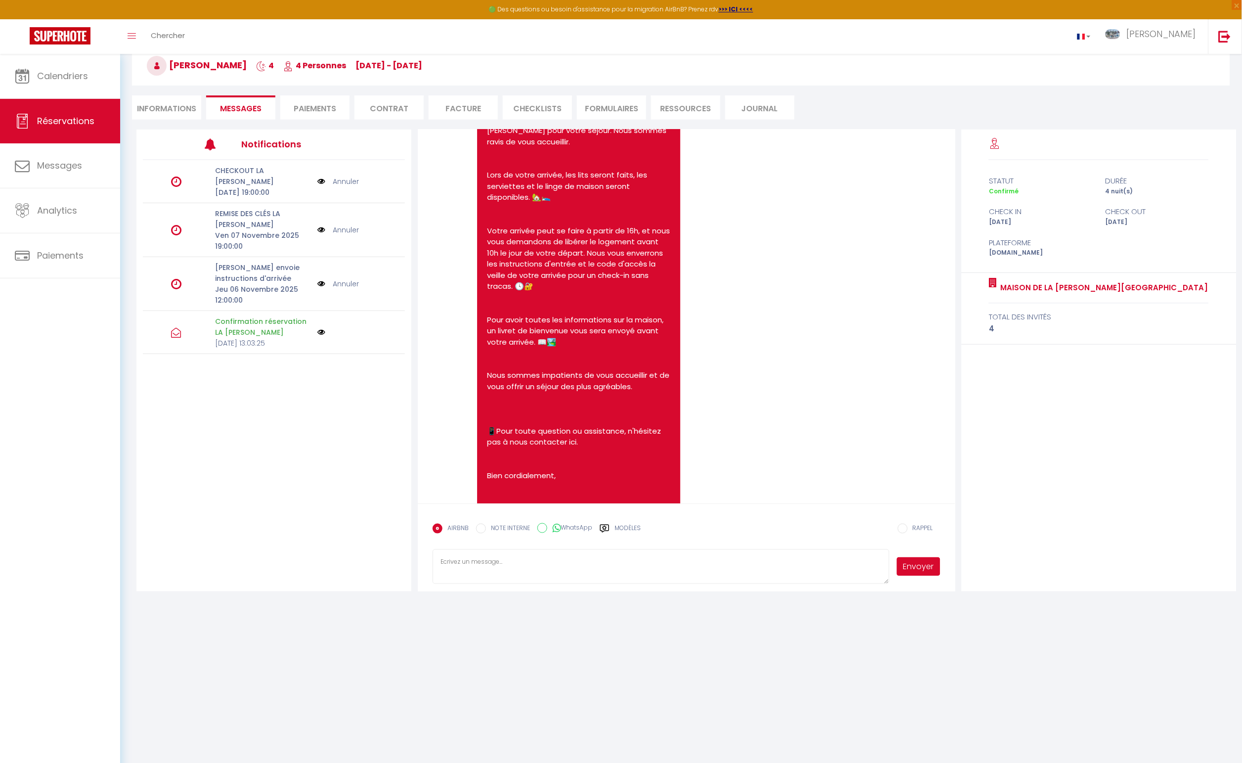
scroll to position [348, 0]
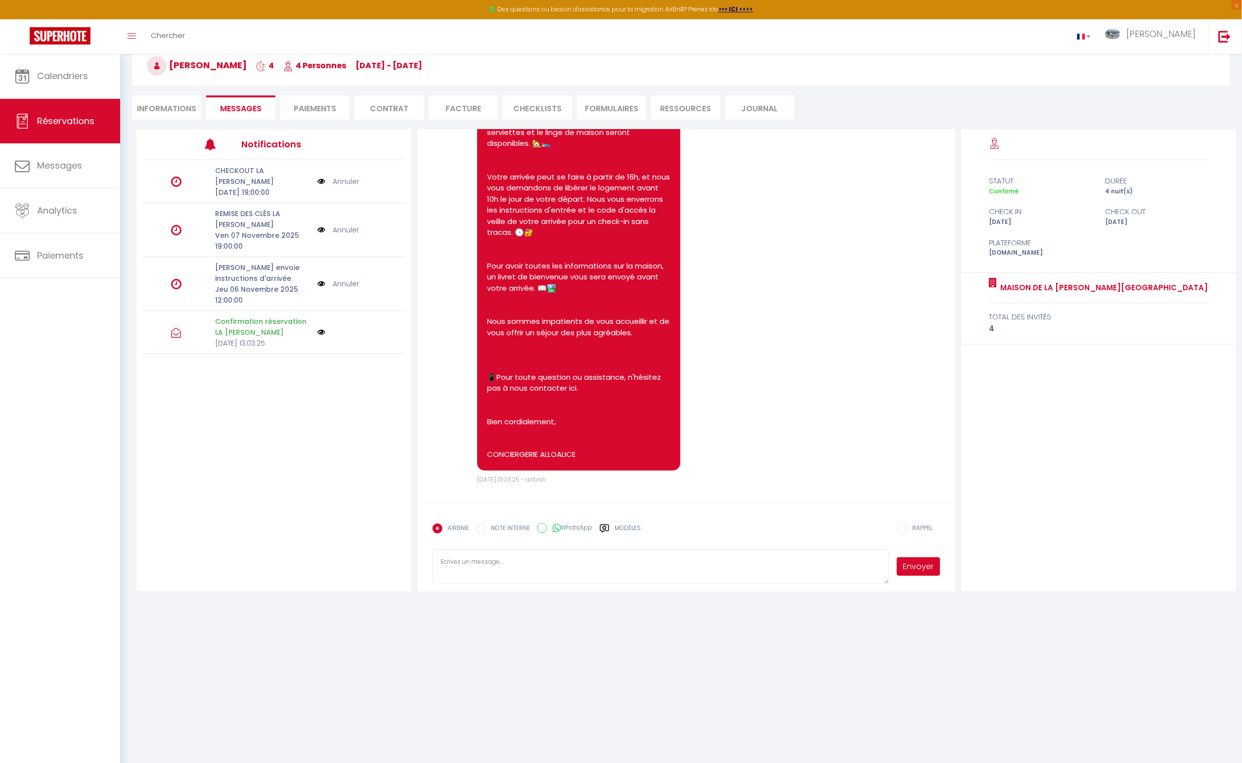
click at [316, 108] on li "Paiements" at bounding box center [314, 107] width 69 height 24
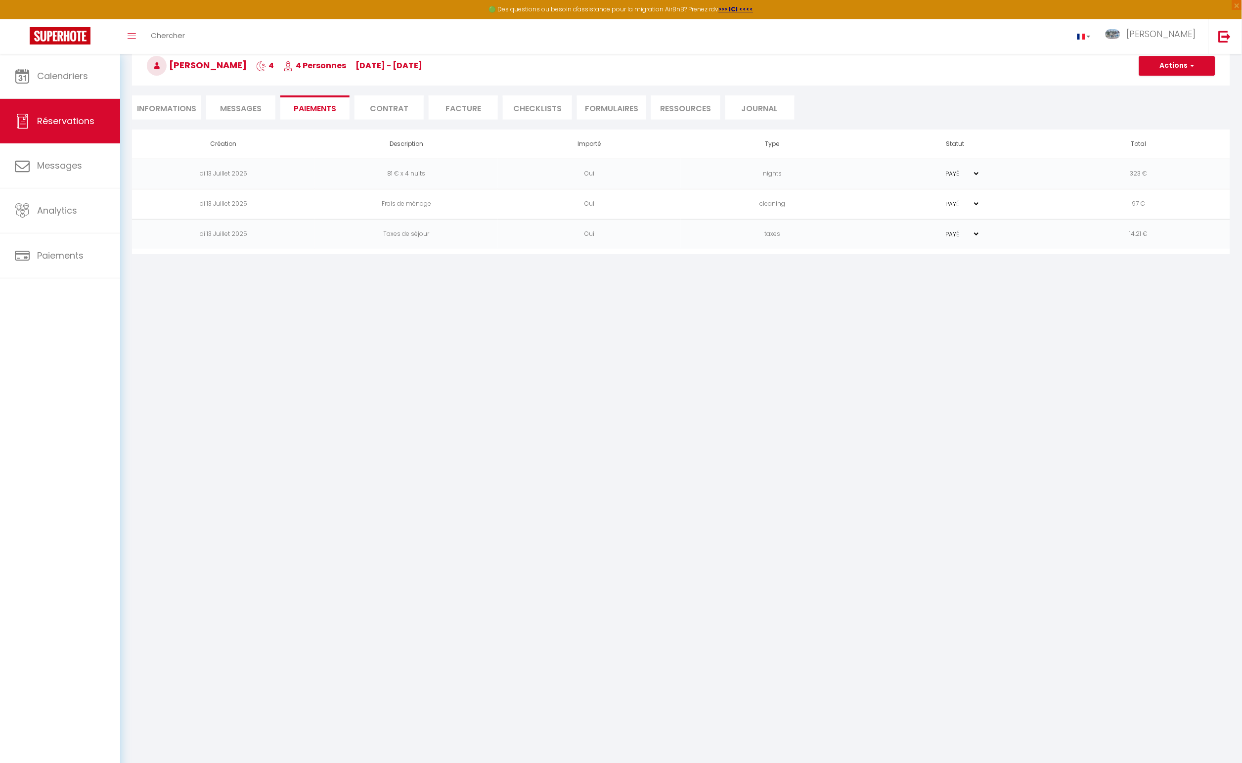
click at [401, 107] on li "Contrat" at bounding box center [389, 107] width 69 height 24
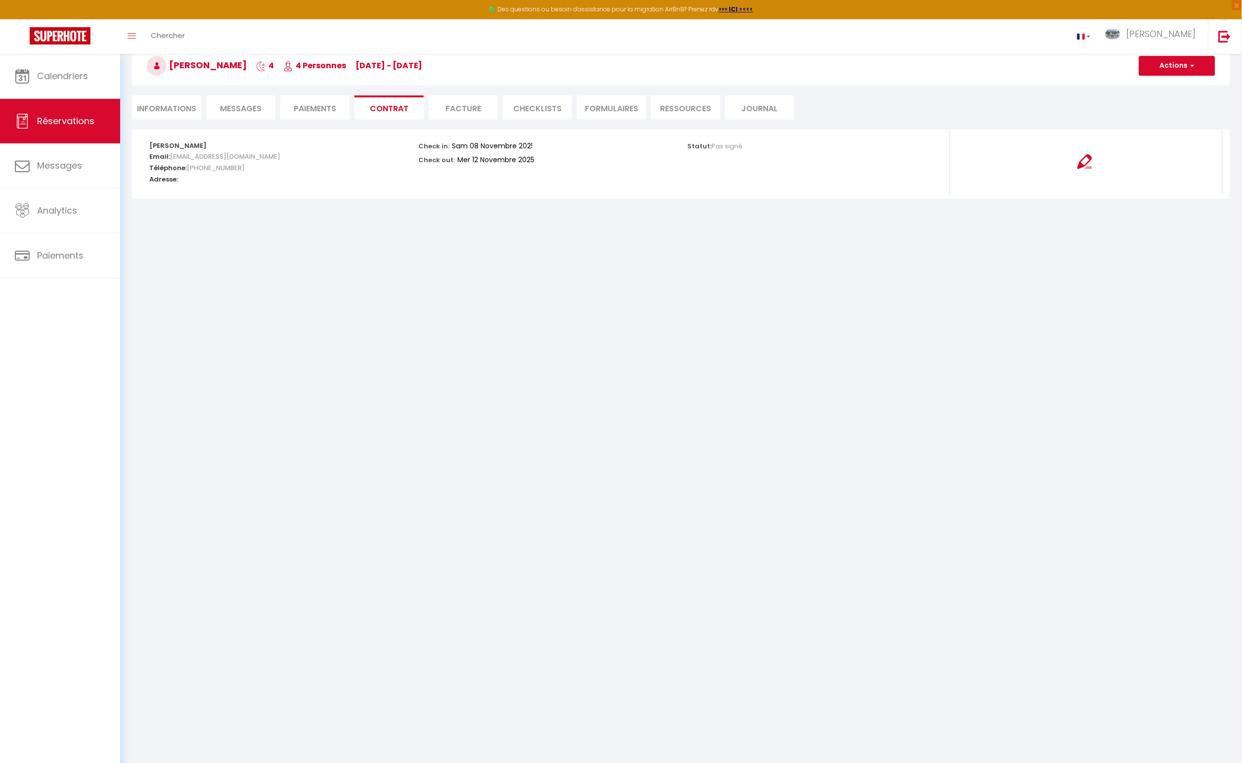
click at [475, 110] on li "Facture" at bounding box center [463, 107] width 69 height 24
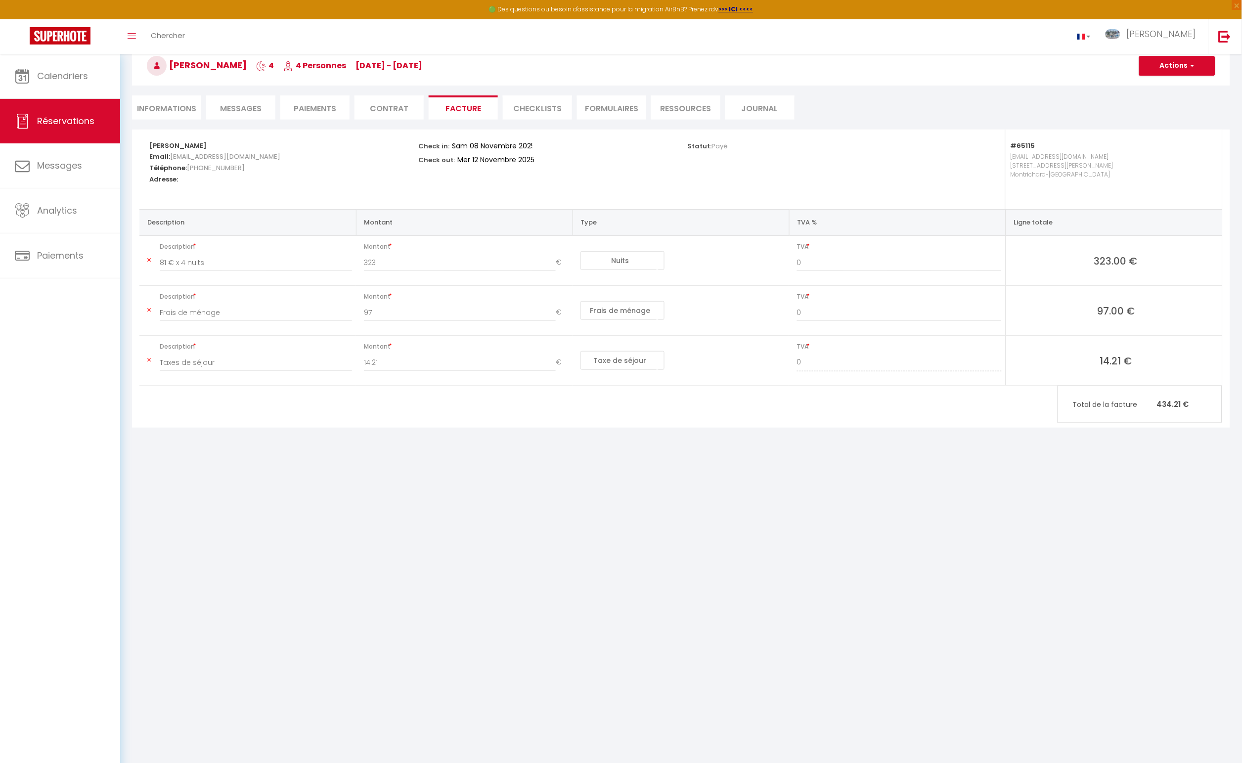
click at [528, 107] on li "CHECKLISTS" at bounding box center [537, 107] width 69 height 24
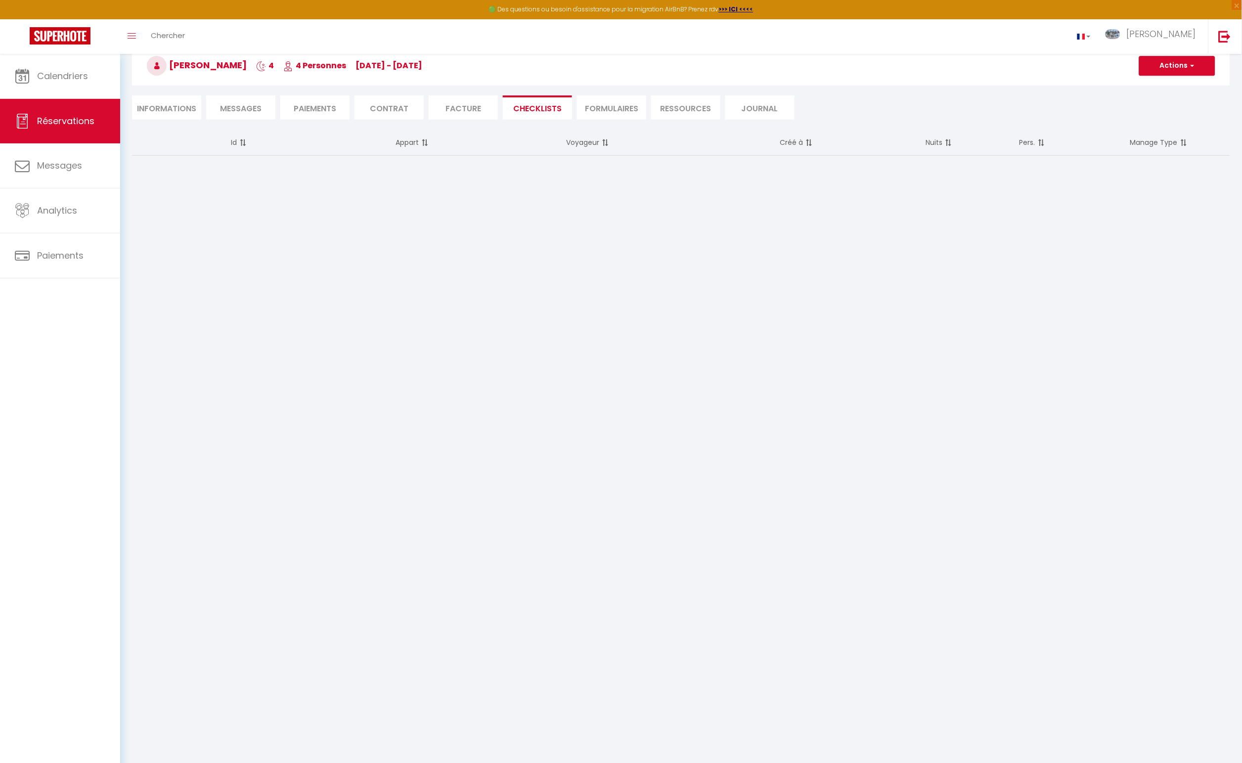
click at [608, 105] on li "FORMULAIRES" at bounding box center [611, 107] width 69 height 24
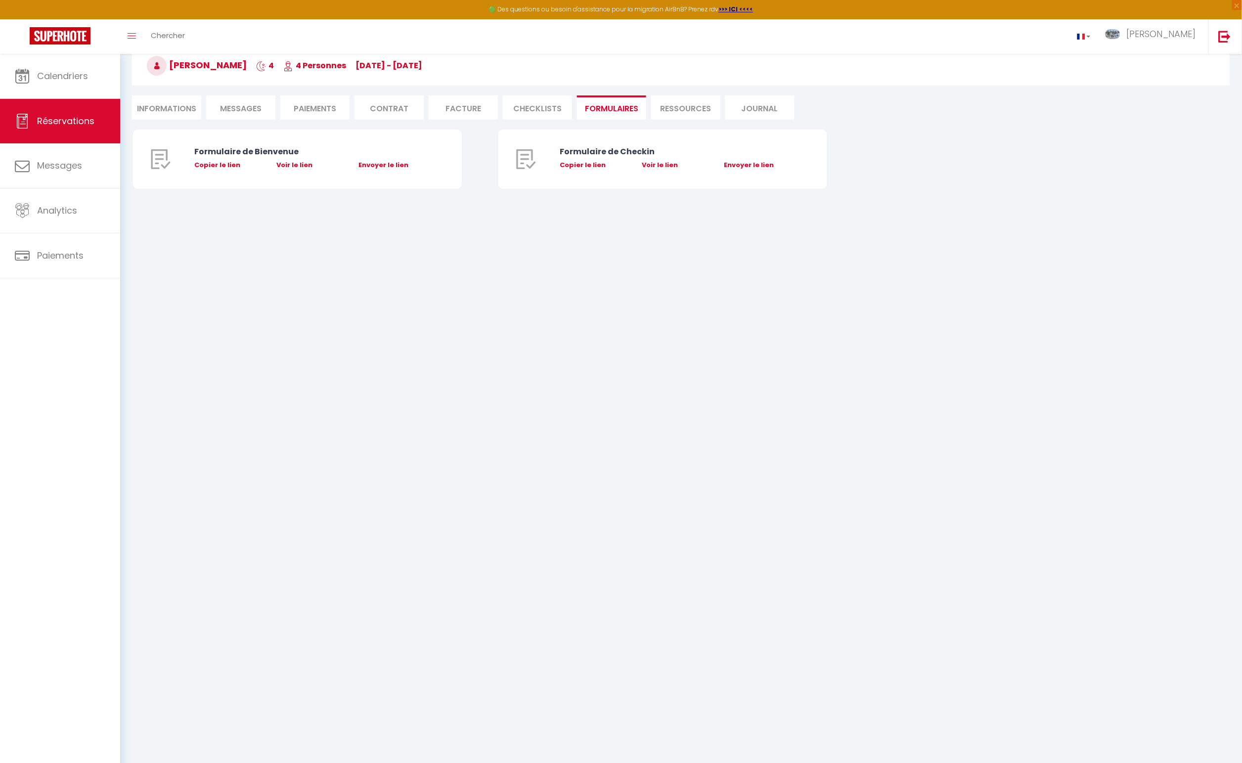
click at [703, 106] on li "Ressources" at bounding box center [685, 107] width 69 height 24
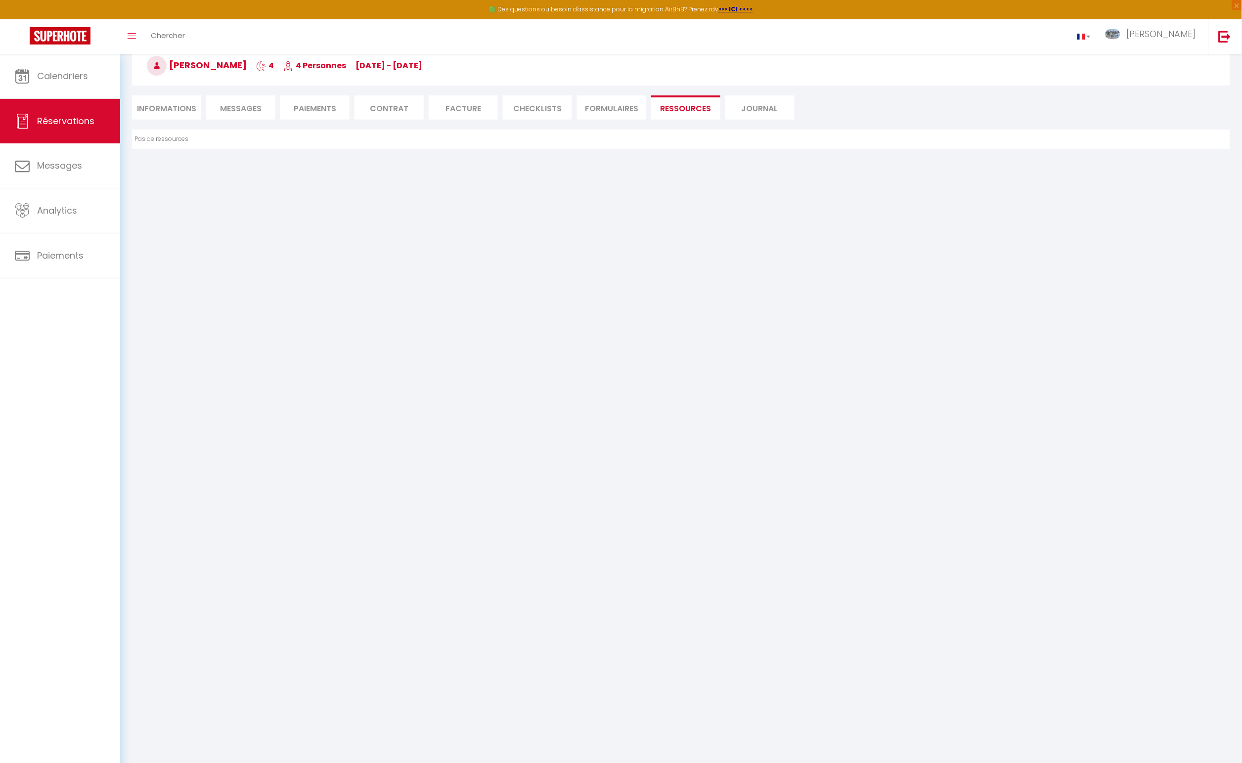
click at [753, 104] on li "Journal" at bounding box center [759, 107] width 69 height 24
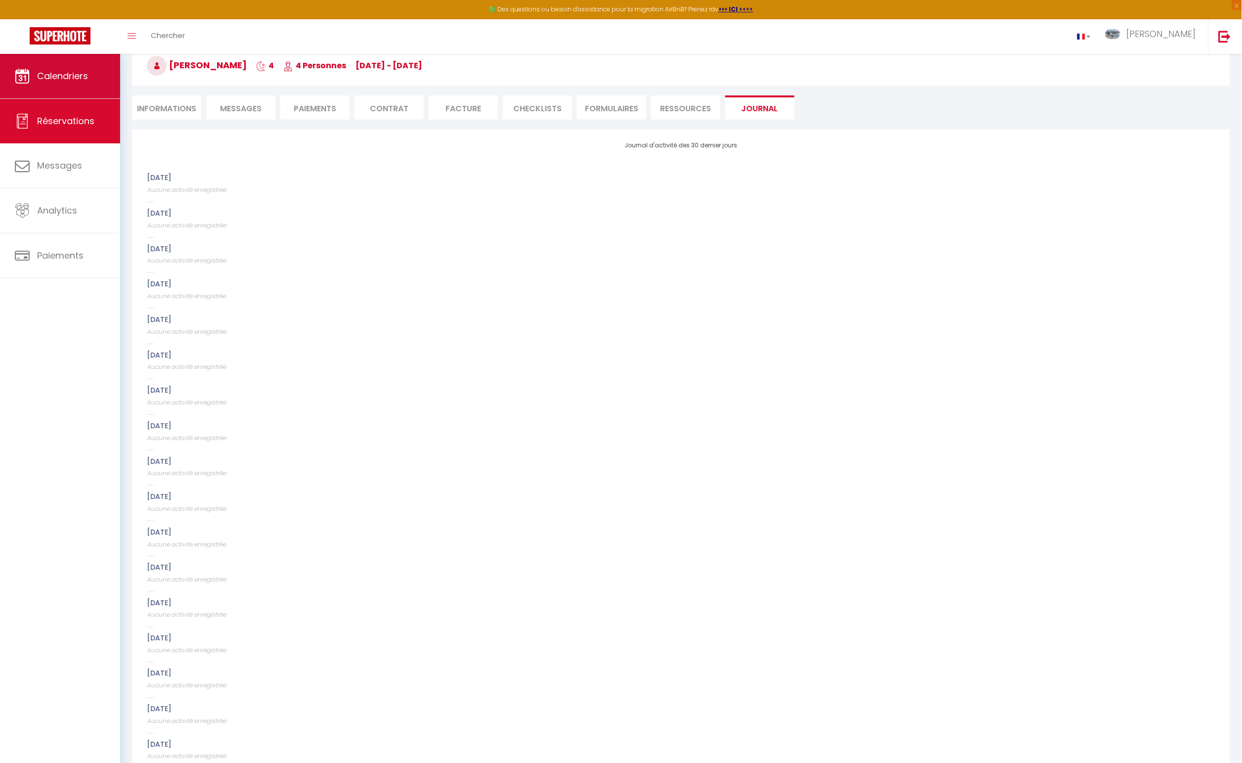
click at [54, 70] on span "Calendriers" at bounding box center [62, 76] width 51 height 12
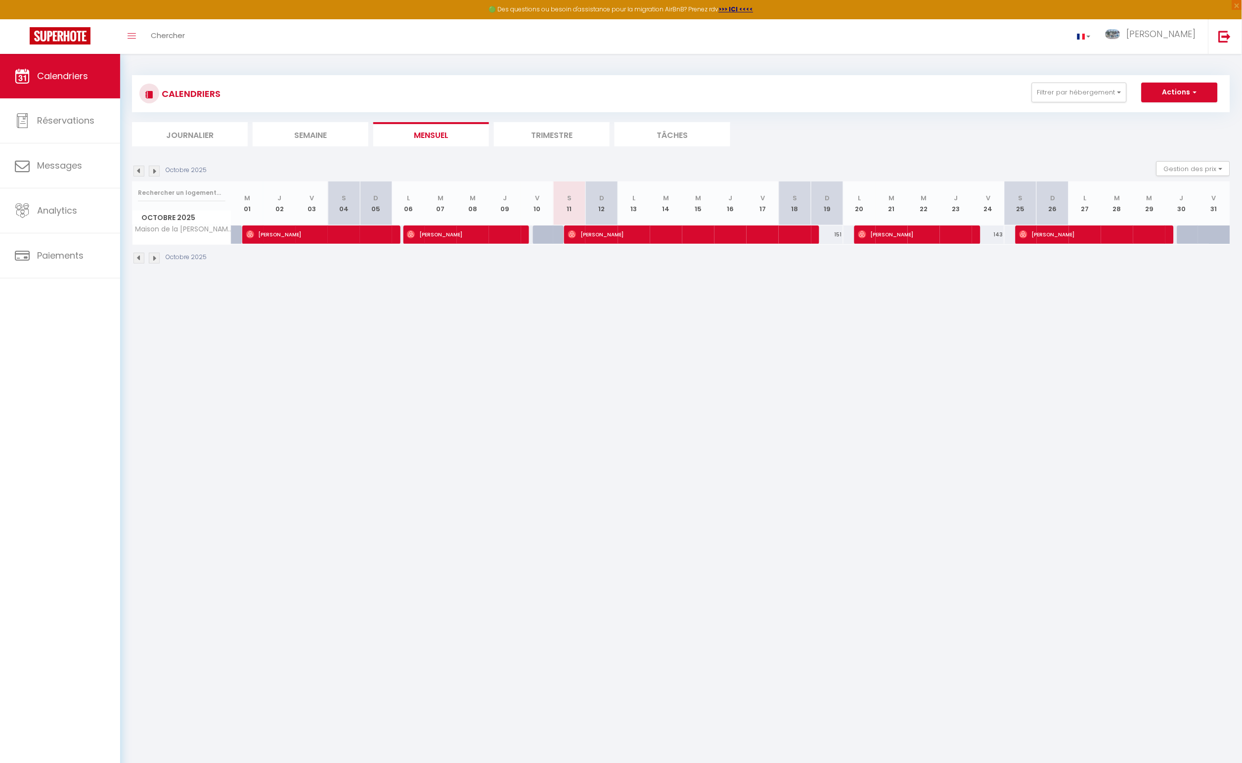
click at [556, 133] on li "Trimestre" at bounding box center [552, 134] width 116 height 24
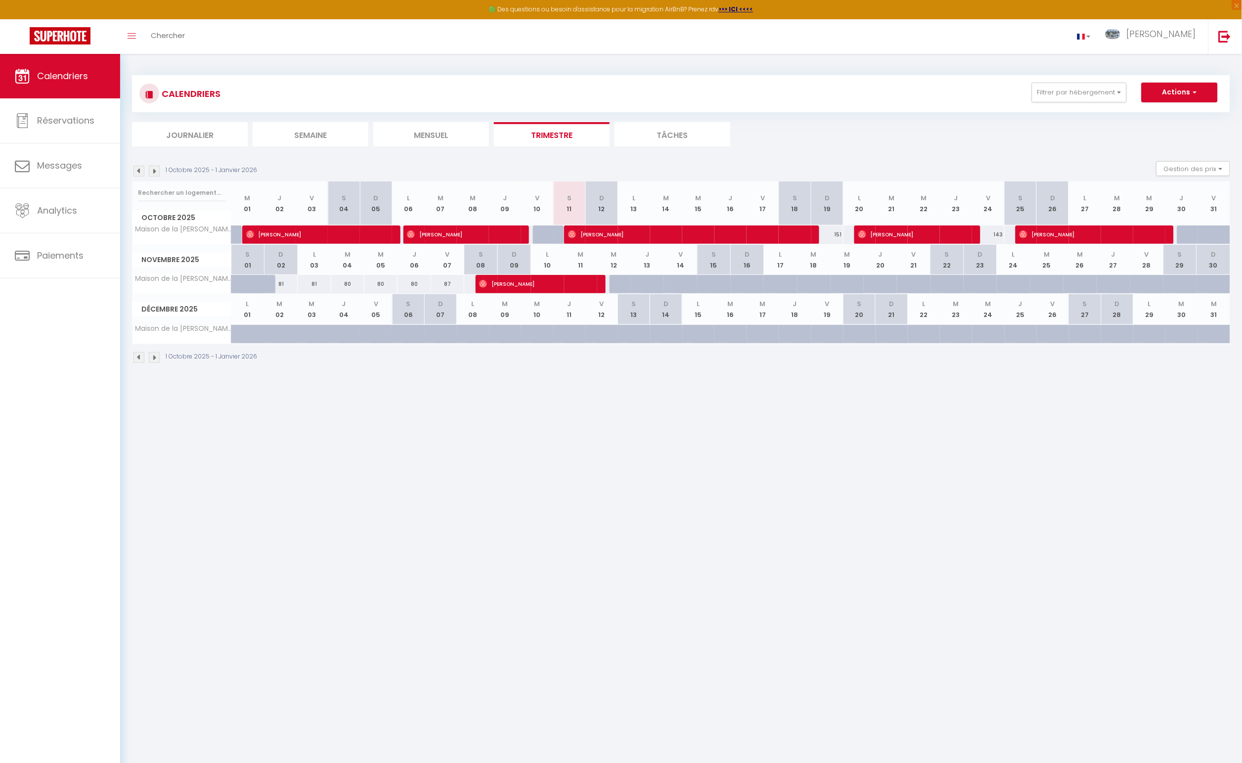
click at [671, 284] on div at bounding box center [680, 284] width 33 height 19
click at [444, 283] on div "87" at bounding box center [447, 284] width 33 height 18
click at [81, 114] on span "Réservations" at bounding box center [65, 120] width 57 height 12
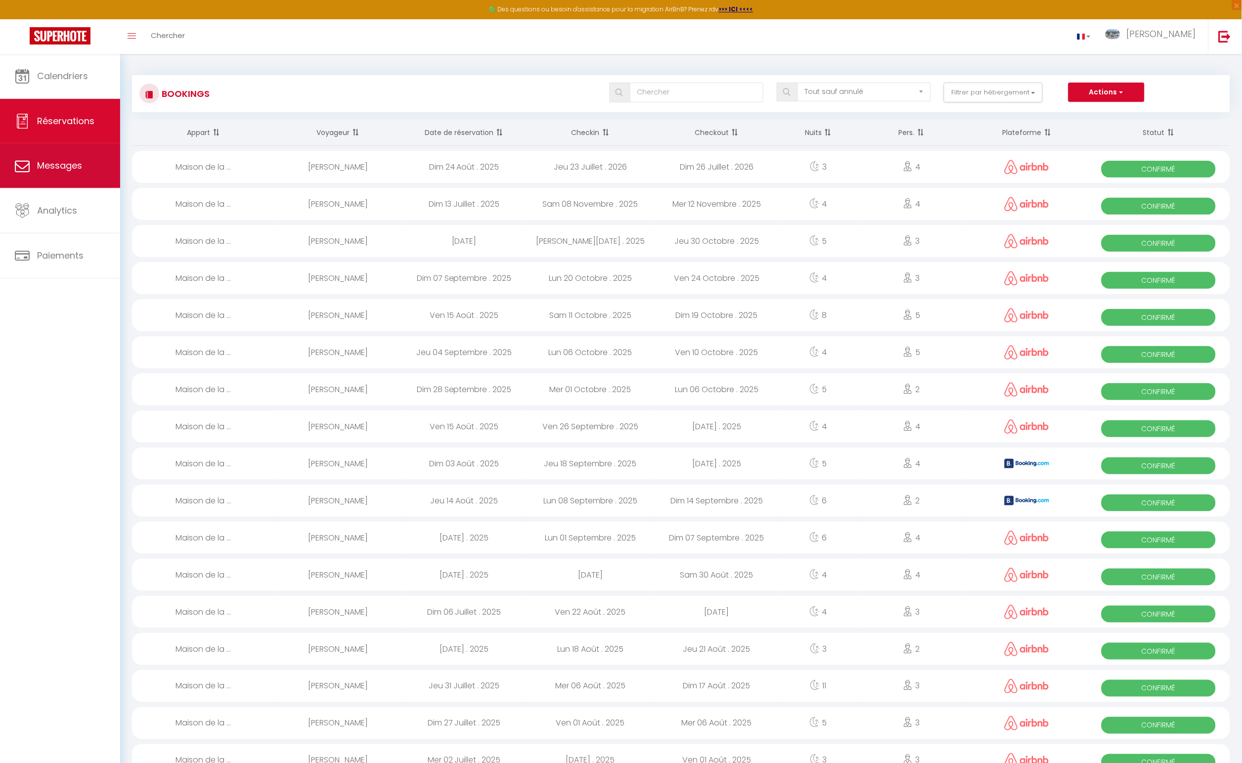
click at [75, 151] on link "Messages" at bounding box center [60, 165] width 120 height 45
select select "message"
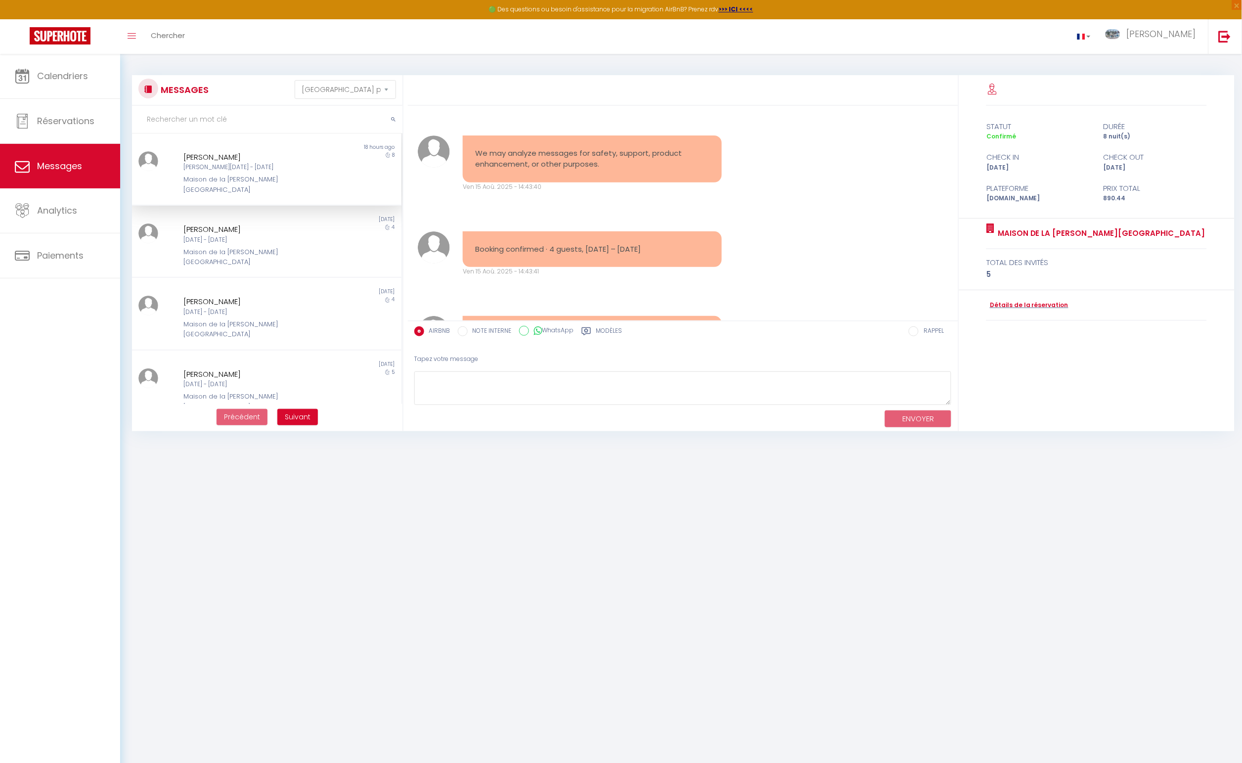
scroll to position [1728, 0]
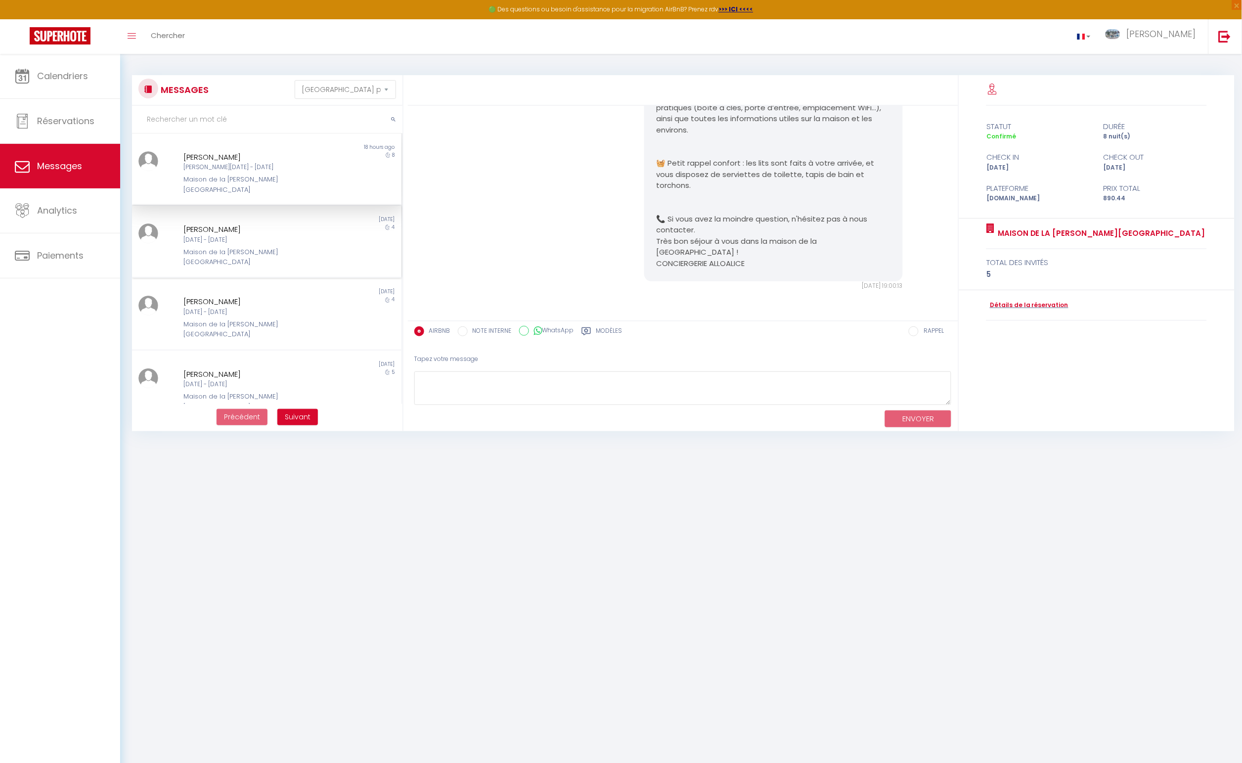
click at [266, 225] on div "[PERSON_NAME]" at bounding box center [255, 230] width 144 height 12
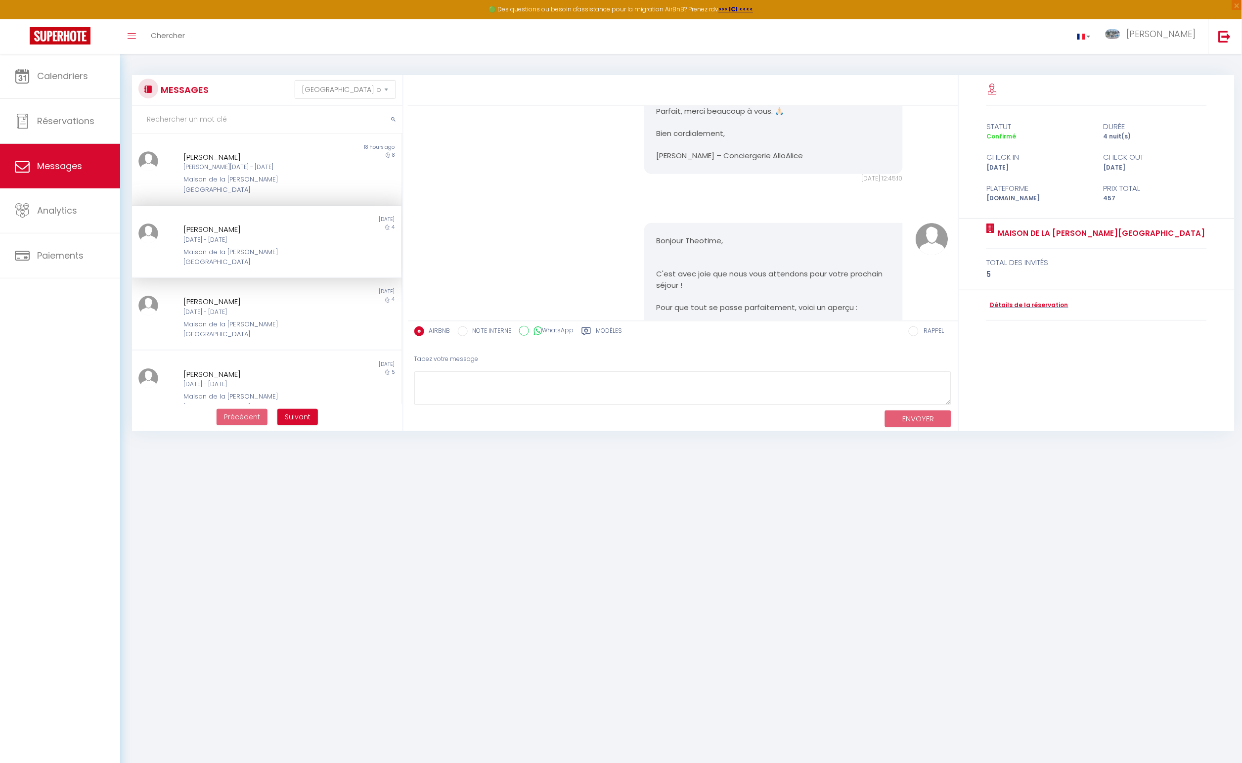
scroll to position [3128, 0]
